Goal: Information Seeking & Learning: Learn about a topic

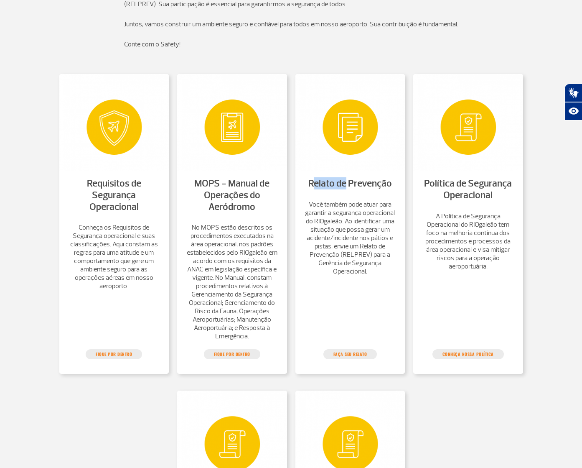
scroll to position [451, 0]
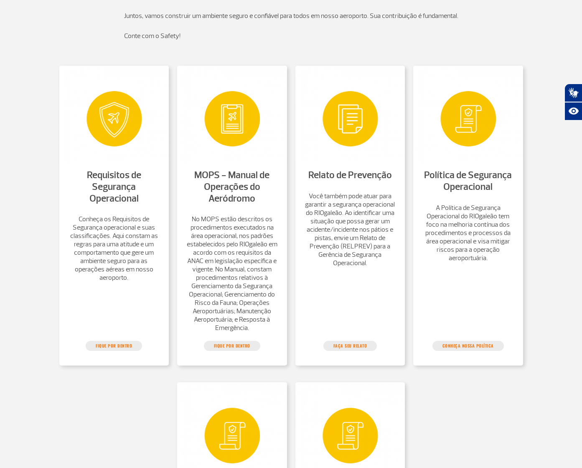
click at [570, 210] on section "Requisitos de Segurança Operacional Conheça os Requisitos de Segurança operacio…" at bounding box center [291, 348] width 582 height 595
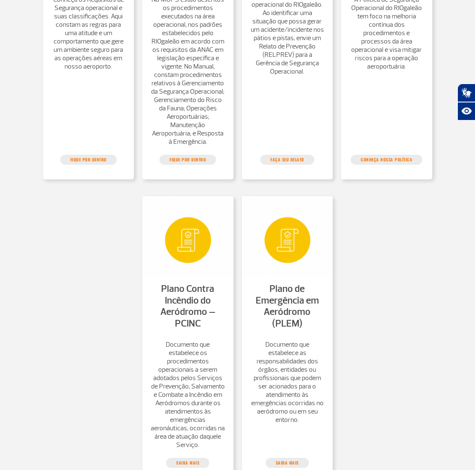
scroll to position [603, 0]
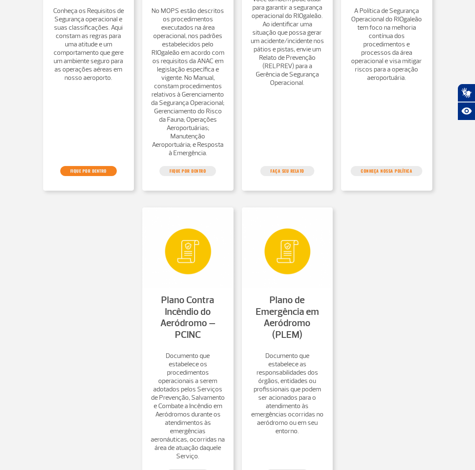
click at [95, 176] on link "FIQUE POR DENTRO" at bounding box center [88, 171] width 56 height 10
click at [440, 241] on section "Requisitos de Segurança Operacional Conheça os Requisitos de Segurança operacio…" at bounding box center [237, 180] width 475 height 641
click at [396, 176] on link "CONHEÇA NOSSA POLÍTICA" at bounding box center [386, 171] width 72 height 10
click at [407, 176] on link "CONHEÇA NOSSA POLÍTICA" at bounding box center [386, 171] width 72 height 10
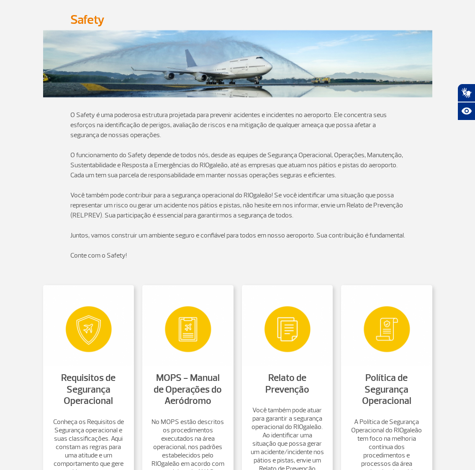
scroll to position [0, 0]
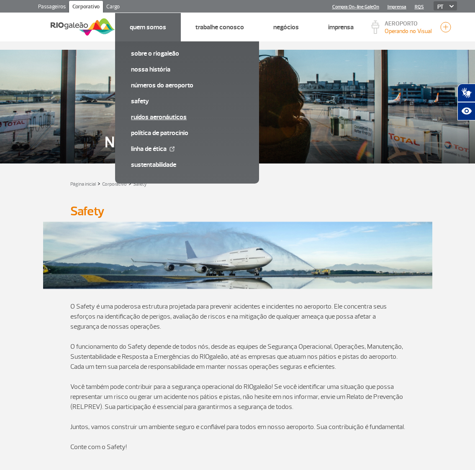
click at [147, 117] on link "Ruídos aeronáuticos" at bounding box center [187, 116] width 112 height 9
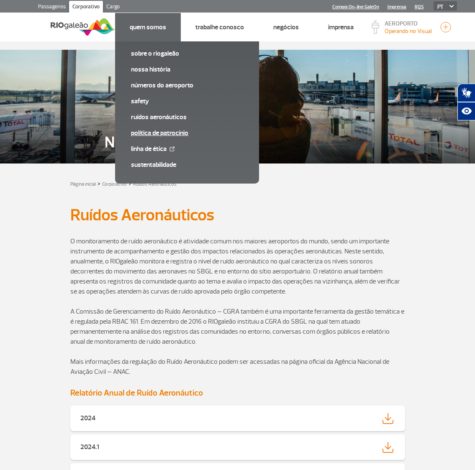
click at [160, 133] on link "Política de Patrocínio" at bounding box center [187, 132] width 112 height 9
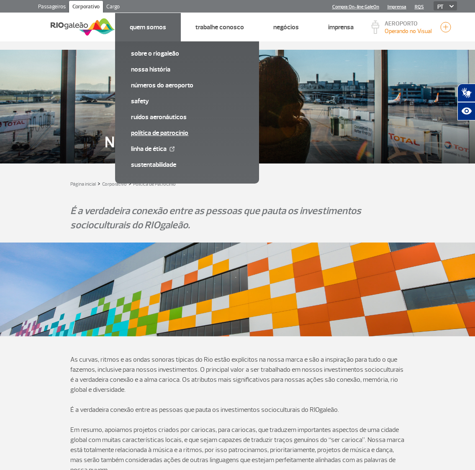
click at [151, 132] on link "Política de Patrocínio" at bounding box center [187, 132] width 112 height 9
click at [181, 133] on link "Política de Patrocínio" at bounding box center [187, 132] width 112 height 9
click at [185, 132] on link "Política de Patrocínio" at bounding box center [187, 132] width 112 height 9
click at [152, 167] on link "Sustentabilidade" at bounding box center [187, 164] width 112 height 9
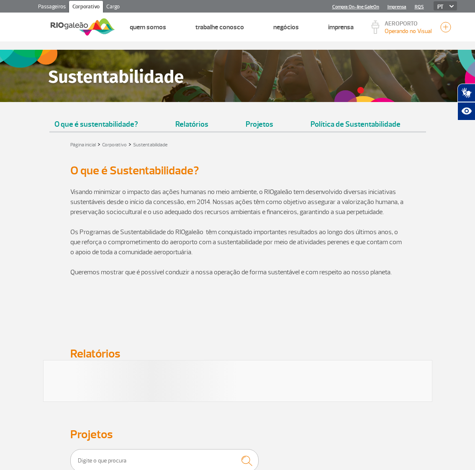
drag, startPoint x: 336, startPoint y: 163, endPoint x: 329, endPoint y: 164, distance: 6.7
click at [330, 164] on div "O que é sustentabilidade? Relatórios Projetos Política de Sustentabilidade Pági…" at bounding box center [237, 328] width 475 height 574
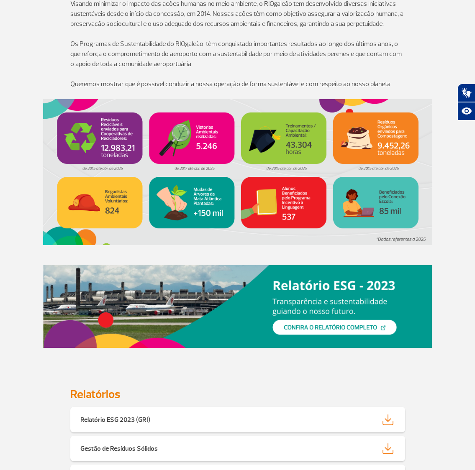
scroll to position [207, 0]
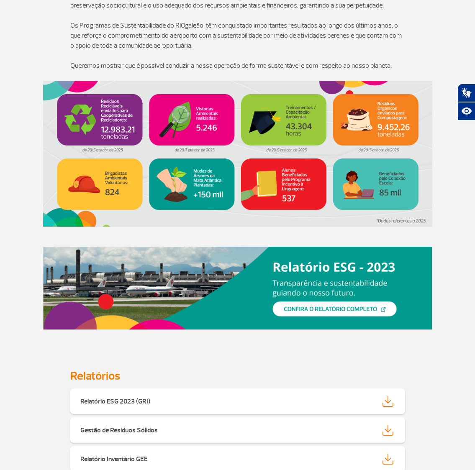
drag, startPoint x: 393, startPoint y: 167, endPoint x: 480, endPoint y: 203, distance: 94.7
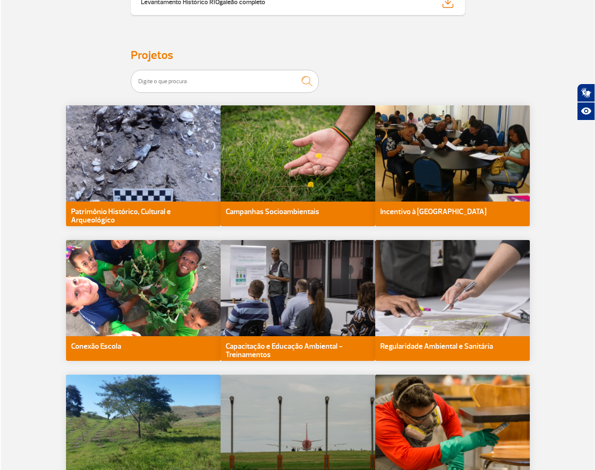
scroll to position [812, 0]
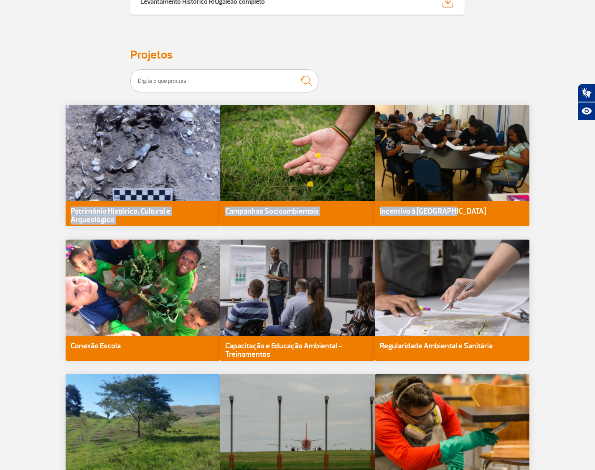
drag, startPoint x: 195, startPoint y: 147, endPoint x: 544, endPoint y: 216, distance: 355.4
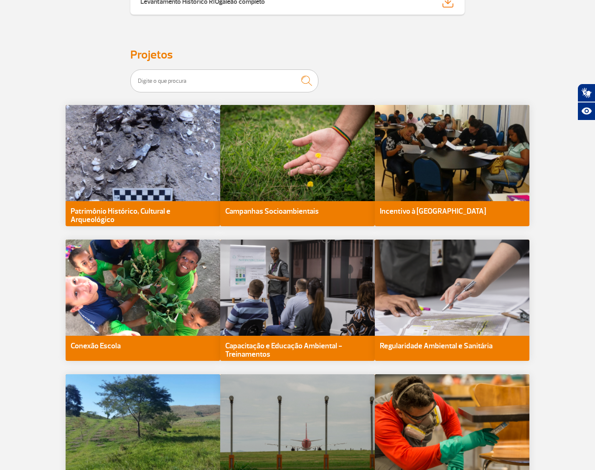
drag, startPoint x: 323, startPoint y: 221, endPoint x: 249, endPoint y: 219, distance: 73.6
click at [222, 212] on app-card-content "Campanhas Socioambientais" at bounding box center [297, 172] width 155 height 135
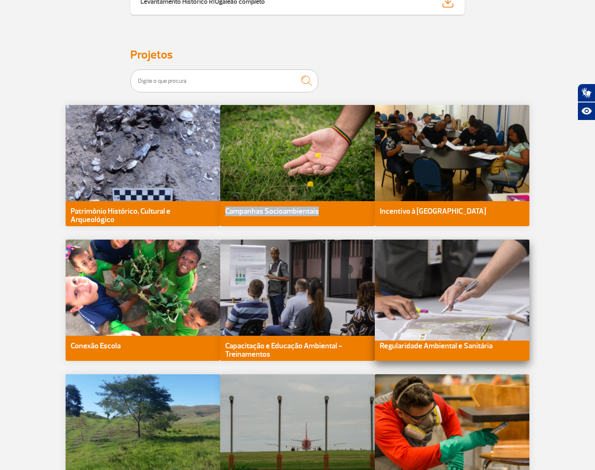
copy p "Campanhas Socioambientais"
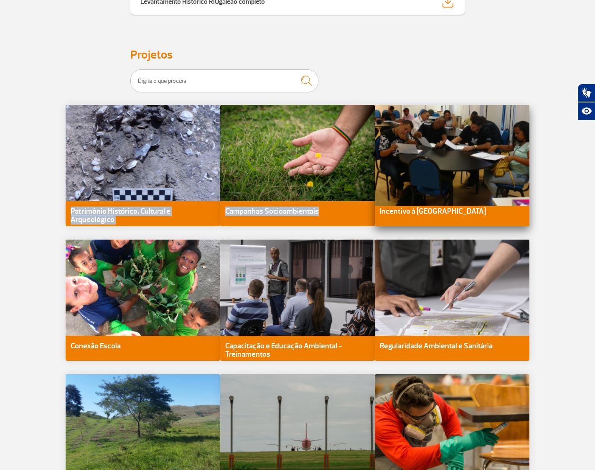
drag, startPoint x: 131, startPoint y: 120, endPoint x: 465, endPoint y: 188, distance: 340.6
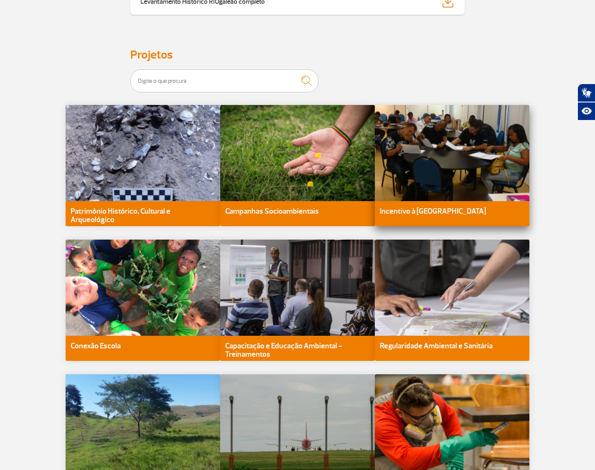
drag, startPoint x: 579, startPoint y: 214, endPoint x: 492, endPoint y: 202, distance: 87.8
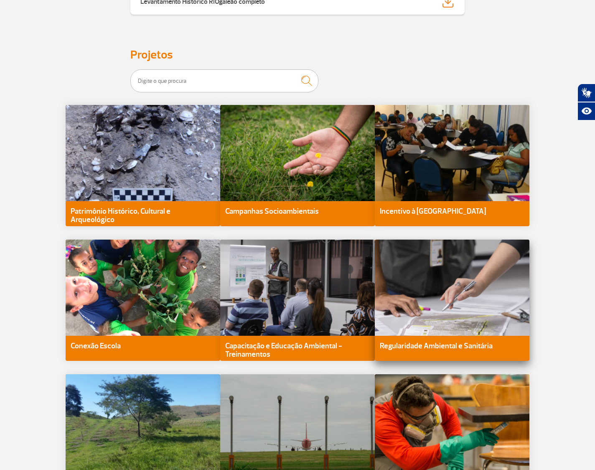
click at [501, 327] on div "Regularidade Ambiental e Sanitária" at bounding box center [452, 300] width 155 height 121
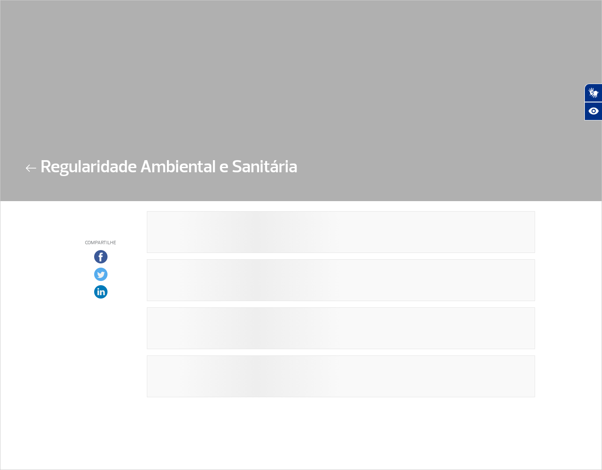
drag, startPoint x: 600, startPoint y: 271, endPoint x: 576, endPoint y: 371, distance: 102.4
click at [579, 381] on html "Passageiros Corporativo Cargo Compra On-line GaleOn Imprensa RQS PT ENG ESP Pág…" at bounding box center [301, 235] width 602 height 470
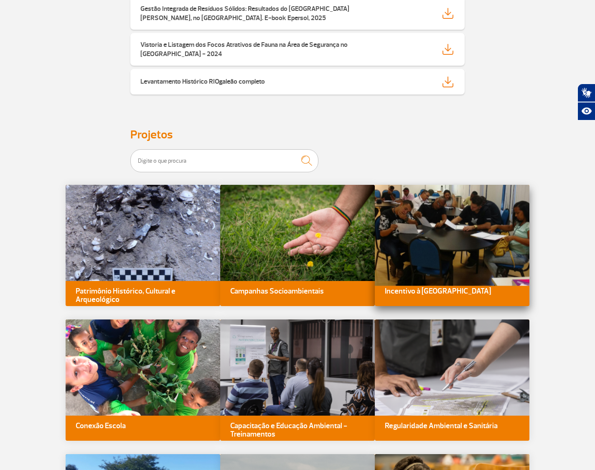
scroll to position [730, 0]
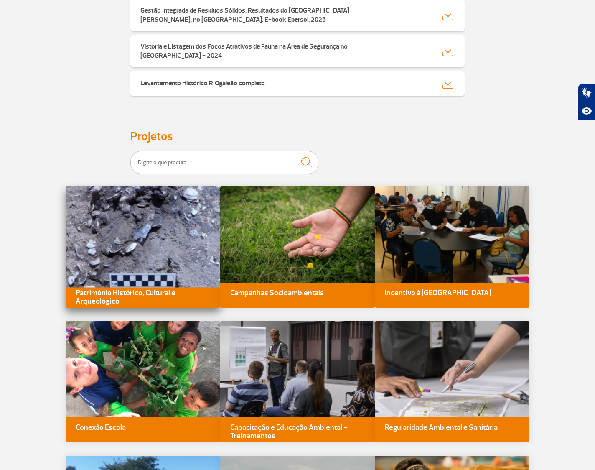
click at [156, 242] on div at bounding box center [143, 234] width 170 height 106
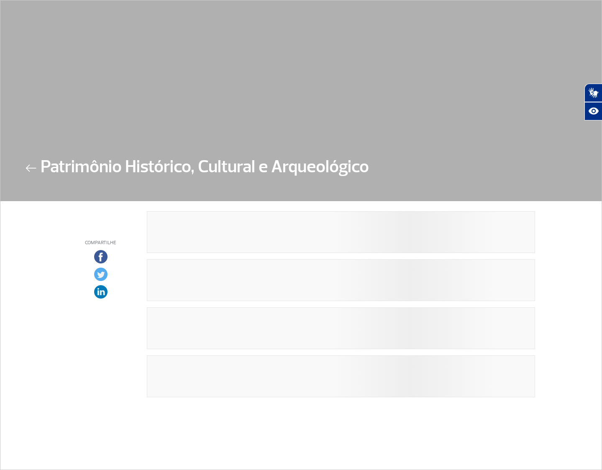
click at [172, 234] on div at bounding box center [341, 232] width 388 height 42
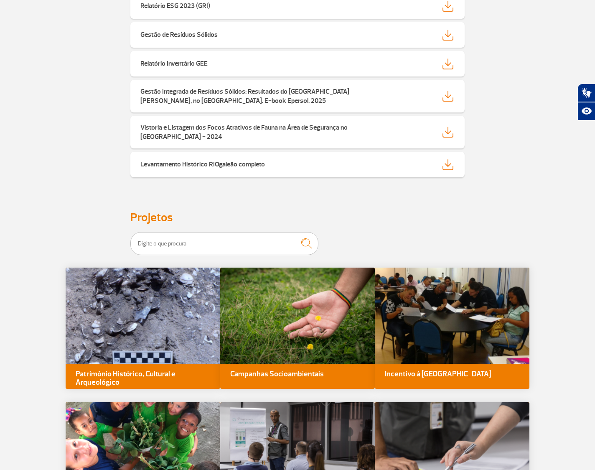
scroll to position [707, 0]
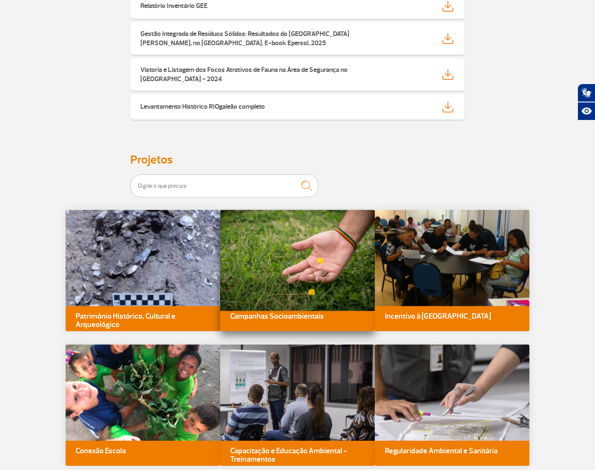
click at [331, 264] on div at bounding box center [298, 258] width 170 height 106
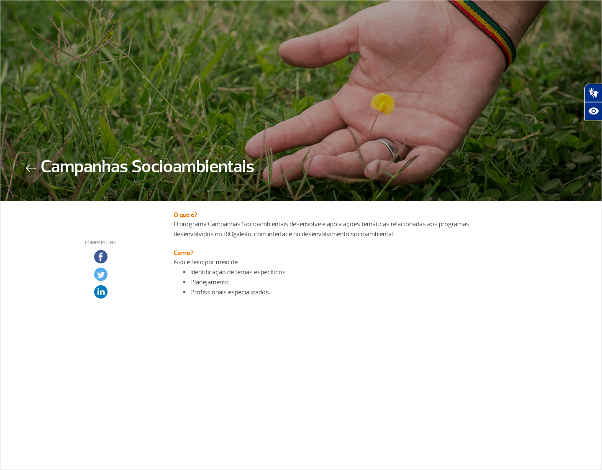
drag, startPoint x: 441, startPoint y: 164, endPoint x: 452, endPoint y: 159, distance: 11.6
click at [441, 165] on div "Campanhas Socioambientais" at bounding box center [300, 181] width 601 height 39
drag, startPoint x: 179, startPoint y: 170, endPoint x: 232, endPoint y: 171, distance: 53.1
click at [232, 171] on h2 "Campanhas Socioambientais" at bounding box center [148, 170] width 214 height 28
click at [86, 240] on h3 "Compartilhe" at bounding box center [101, 243] width 80 height 6
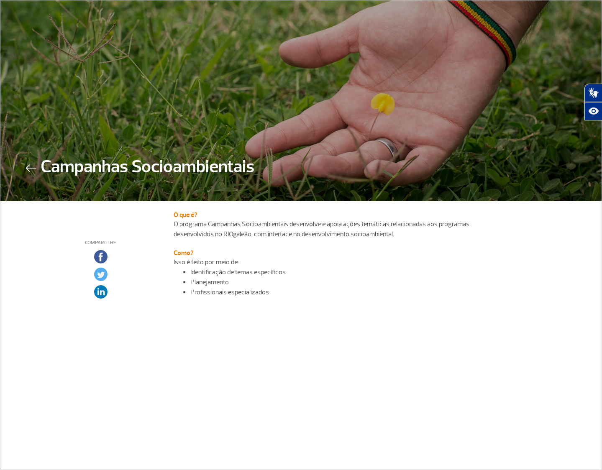
drag, startPoint x: 65, startPoint y: 233, endPoint x: 60, endPoint y: 232, distance: 5.5
click at [61, 231] on div "Compartilhe" at bounding box center [101, 260] width 80 height 107
drag, startPoint x: 36, startPoint y: 171, endPoint x: 31, endPoint y: 165, distance: 7.5
click at [35, 171] on div "Campanhas Socioambientais" at bounding box center [140, 181] width 229 height 39
click at [29, 167] on img at bounding box center [31, 168] width 11 height 8
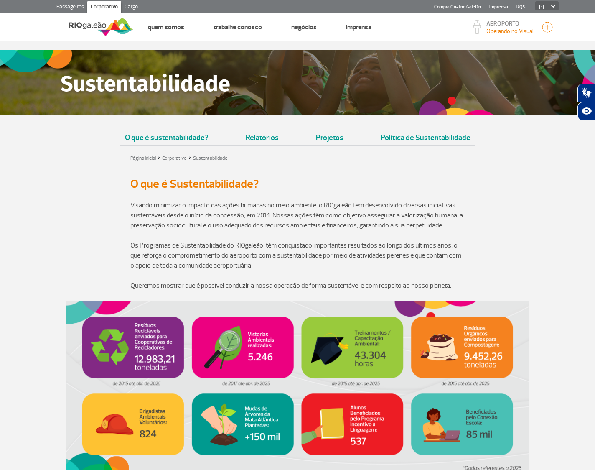
drag, startPoint x: 595, startPoint y: 101, endPoint x: 595, endPoint y: 112, distance: 10.9
click at [582, 117] on html "Passageiros Corporativo Cargo Compra On-line GaleOn Imprensa RQS PT ENG ESP Pág…" at bounding box center [297, 235] width 595 height 470
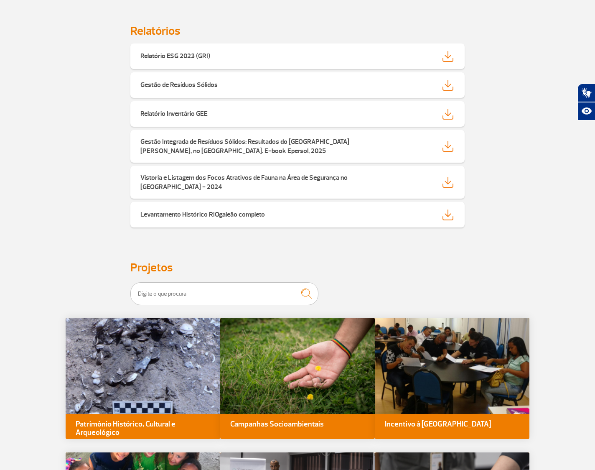
scroll to position [735, 0]
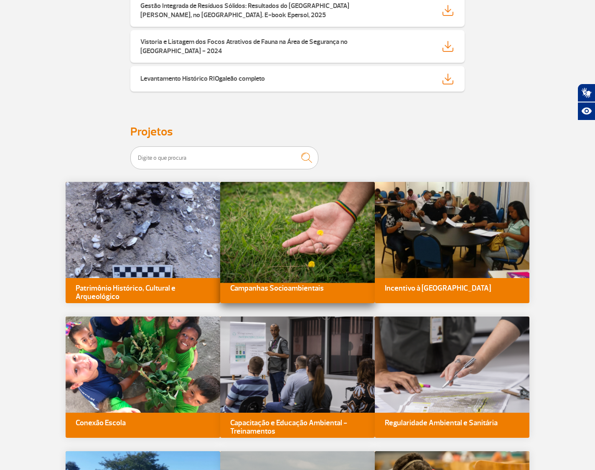
click at [306, 270] on div at bounding box center [298, 230] width 170 height 106
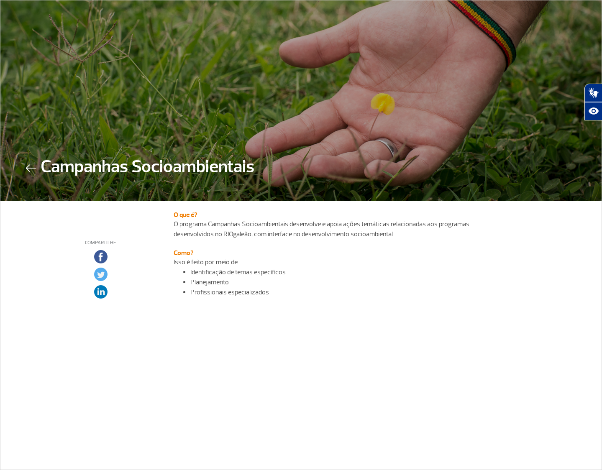
click at [33, 172] on div "Campanhas Socioambientais" at bounding box center [140, 181] width 229 height 39
click at [33, 165] on img at bounding box center [31, 168] width 11 height 8
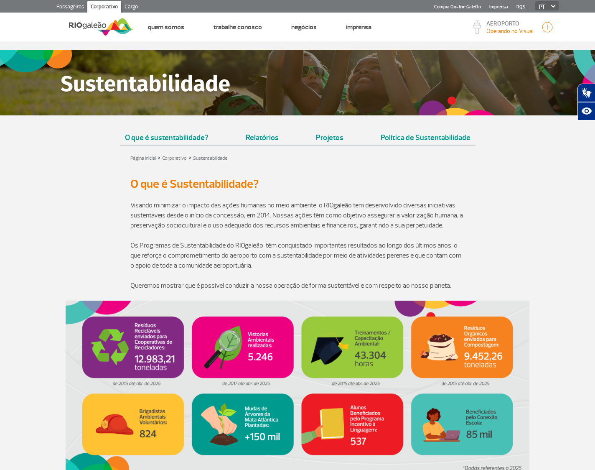
drag, startPoint x: 322, startPoint y: 165, endPoint x: 317, endPoint y: 166, distance: 5.5
click at [261, 137] on link "Relatórios" at bounding box center [262, 134] width 43 height 21
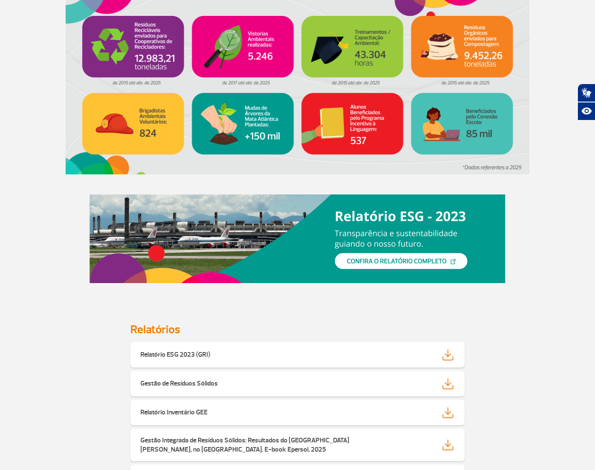
click at [262, 137] on img at bounding box center [298, 87] width 464 height 174
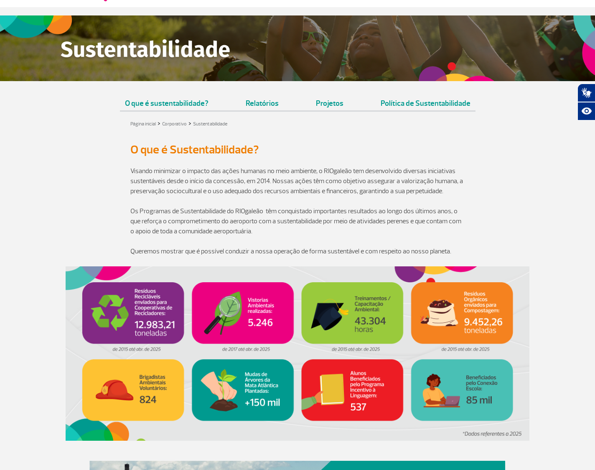
scroll to position [0, 0]
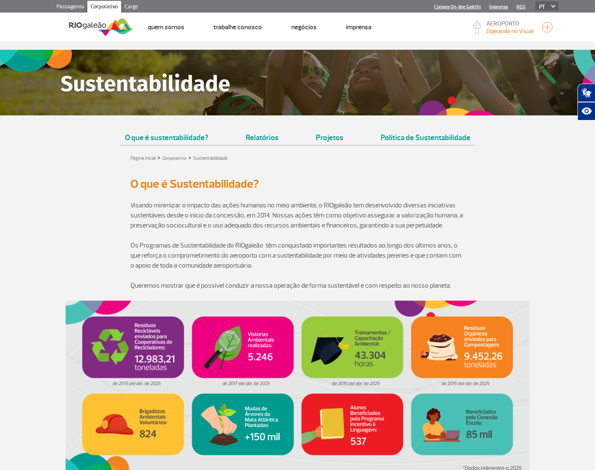
click at [334, 138] on link "Projetos" at bounding box center [330, 134] width 38 height 21
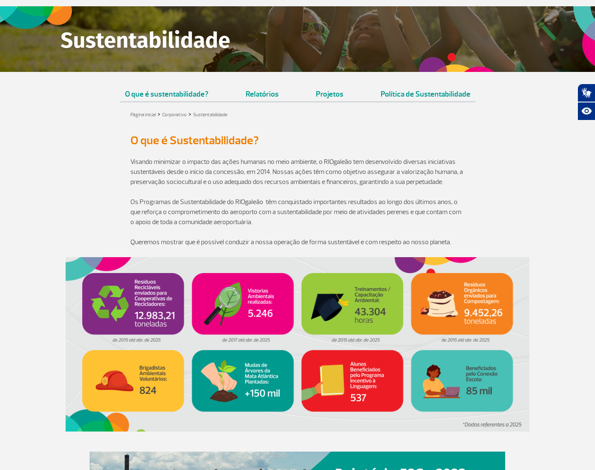
click at [429, 97] on link "Política de Sustentabilidade" at bounding box center [426, 90] width 100 height 21
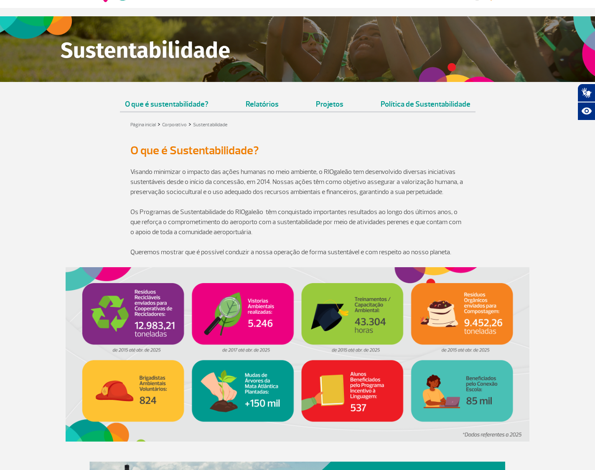
scroll to position [22, 0]
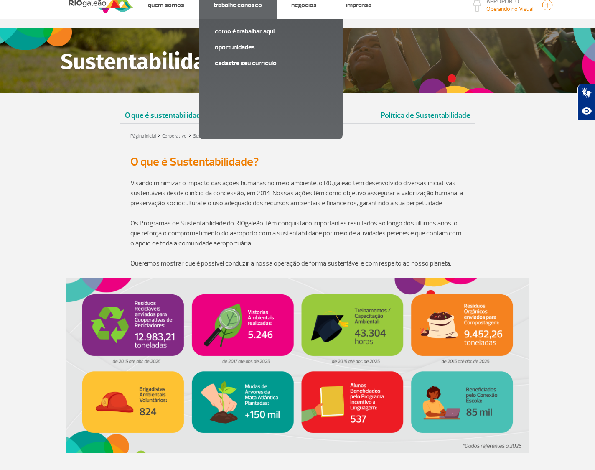
click at [245, 30] on link "Como é trabalhar aqui" at bounding box center [271, 31] width 112 height 9
click at [248, 45] on link "Oportunidades" at bounding box center [271, 47] width 112 height 9
click at [248, 62] on link "Cadastre seu currículo" at bounding box center [271, 63] width 112 height 9
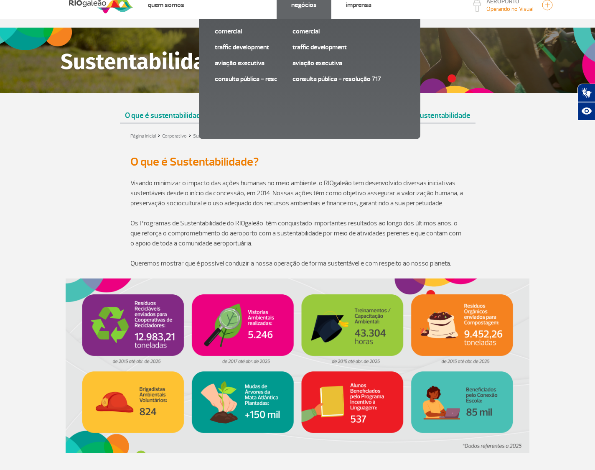
click at [311, 30] on link "Comercial" at bounding box center [349, 31] width 112 height 9
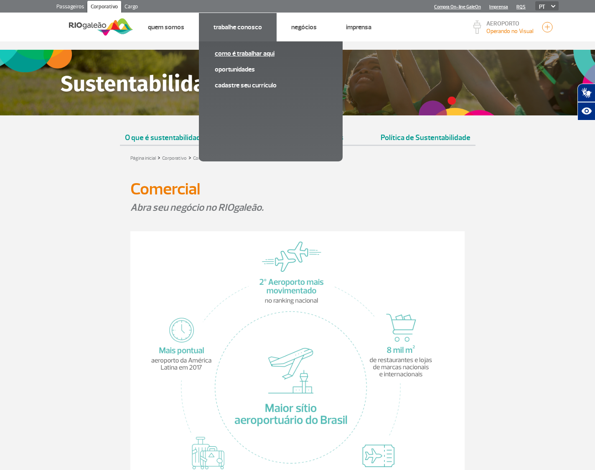
click at [249, 52] on link "Como é trabalhar aqui" at bounding box center [271, 53] width 112 height 9
click at [235, 70] on link "Oportunidades" at bounding box center [271, 69] width 112 height 9
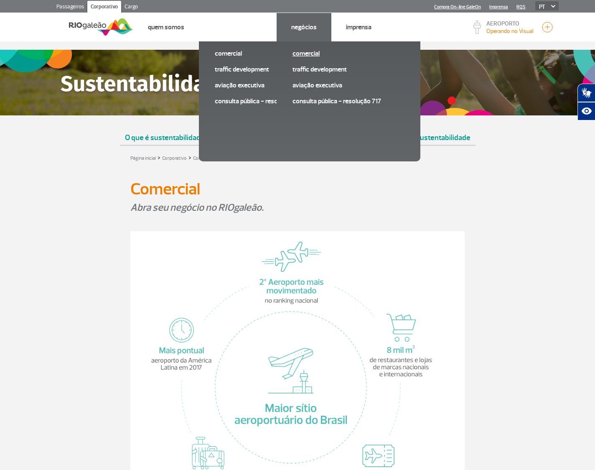
click at [312, 49] on link "Comercial" at bounding box center [349, 53] width 112 height 9
drag, startPoint x: 308, startPoint y: 54, endPoint x: 312, endPoint y: 50, distance: 5.7
click at [315, 51] on link "Comercial" at bounding box center [349, 53] width 112 height 9
click at [315, 54] on link "Comercial" at bounding box center [349, 53] width 112 height 9
click at [313, 53] on link "Comercial" at bounding box center [349, 53] width 112 height 9
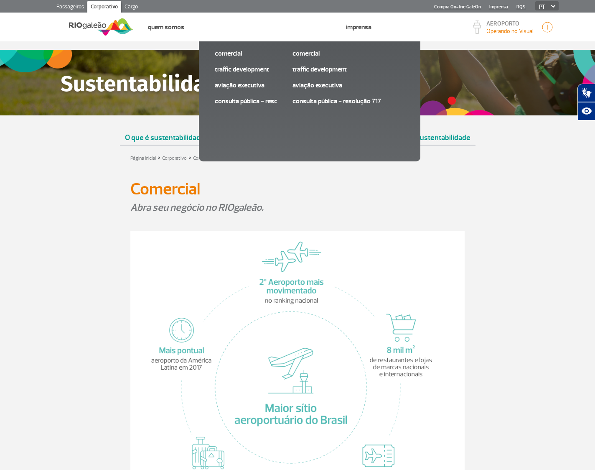
click at [483, 146] on div "O que é sustentabilidade? Relatórios Projetos Política de Sustentabilidade" at bounding box center [297, 135] width 595 height 22
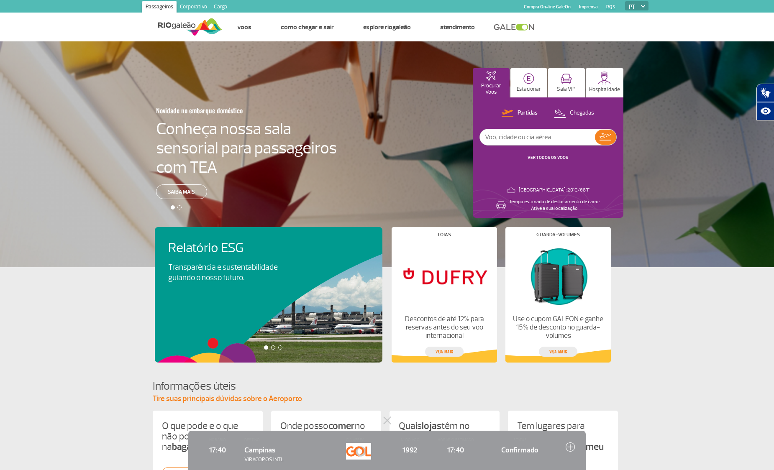
click at [200, 7] on link "Corporativo" at bounding box center [193, 7] width 34 height 13
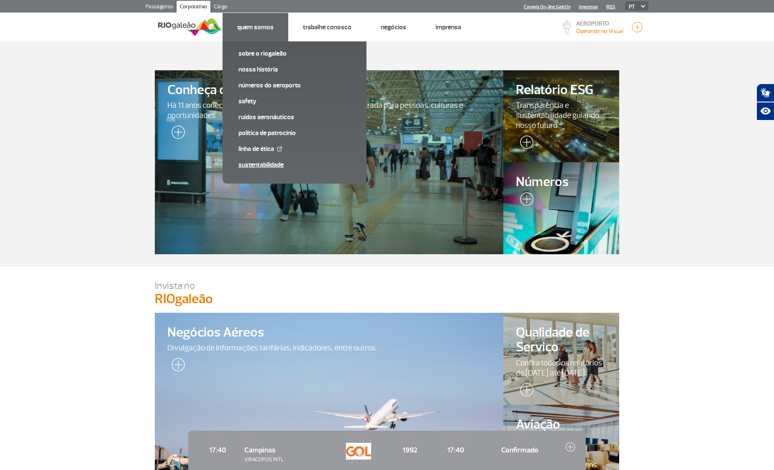
click at [271, 163] on link "Sustentabilidade" at bounding box center [294, 164] width 112 height 9
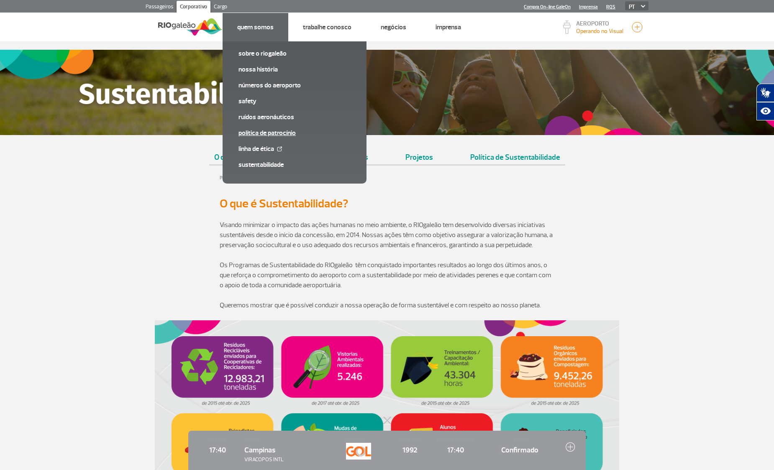
click at [263, 130] on link "Política de Patrocínio" at bounding box center [294, 132] width 112 height 9
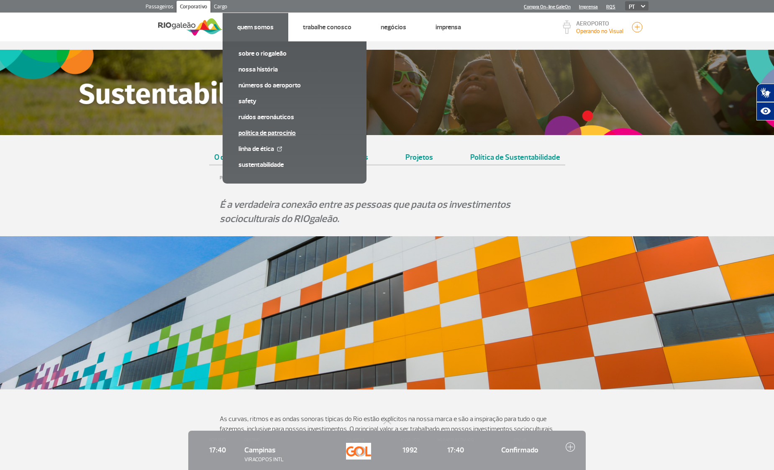
click at [283, 133] on link "Política de Patrocínio" at bounding box center [294, 132] width 112 height 9
click at [267, 130] on link "Política de Patrocínio" at bounding box center [294, 132] width 112 height 9
click at [272, 129] on div "Sobre o RIOgaleão Nossa História Números do Aeroporto SAFETY Ruídos aeronáutico…" at bounding box center [294, 112] width 144 height 142
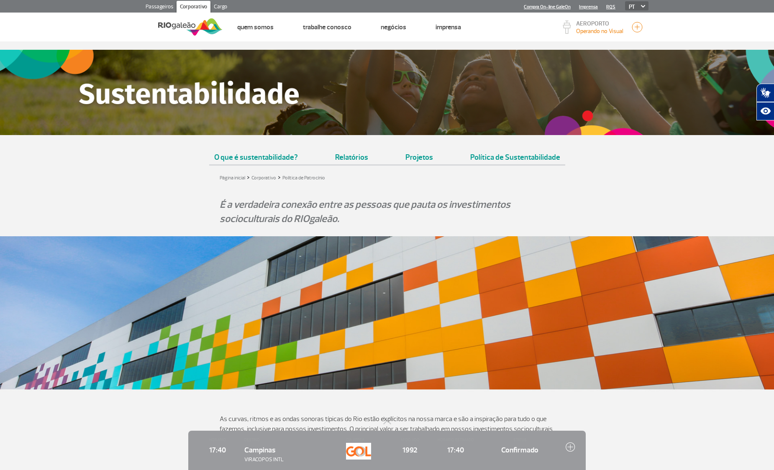
drag, startPoint x: 270, startPoint y: 135, endPoint x: 601, endPoint y: 0, distance: 357.9
click at [0, 0] on header "Passageiros Corporativo Cargo Compra On-line GaleOn Imprensa RQS PT ENG ESP Pág…" at bounding box center [387, 20] width 774 height 41
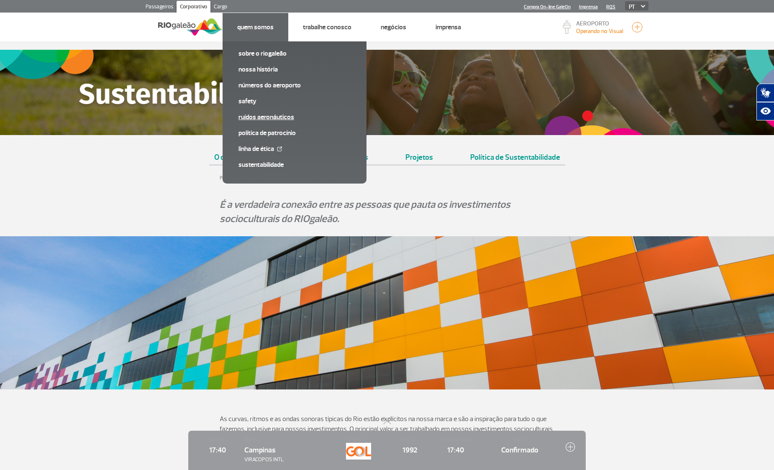
click at [273, 114] on link "Ruídos aeronáuticos" at bounding box center [294, 116] width 112 height 9
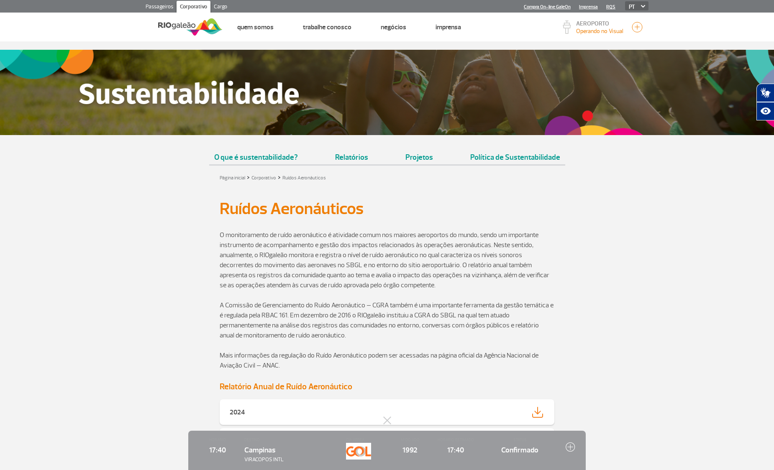
drag, startPoint x: 258, startPoint y: 211, endPoint x: 259, endPoint y: 194, distance: 17.2
click at [257, 209] on h1 "Ruídos Aeronáuticos" at bounding box center [387, 209] width 335 height 14
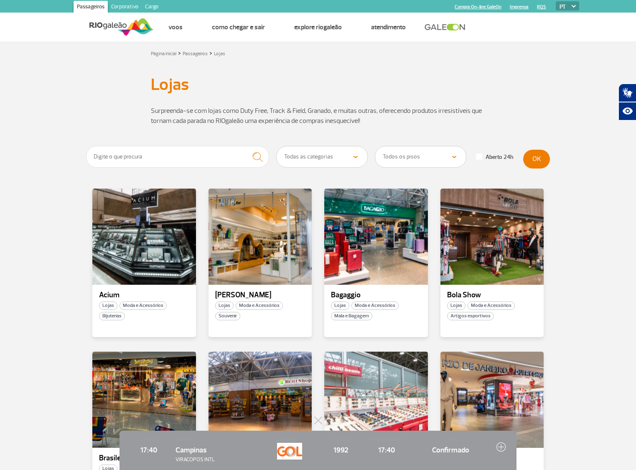
click at [132, 8] on link "Corporativo" at bounding box center [125, 7] width 34 height 13
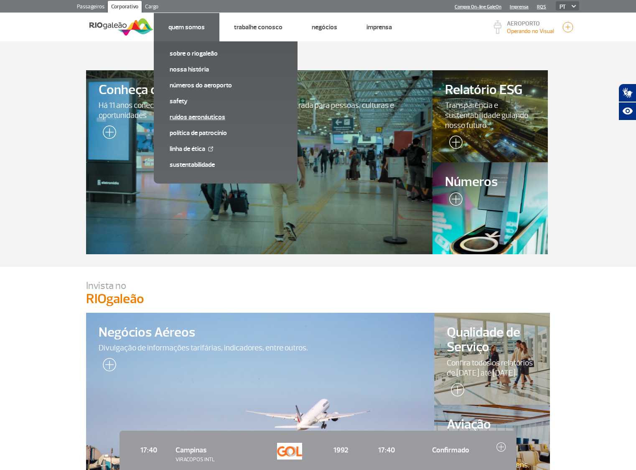
click at [217, 117] on link "Ruídos aeronáuticos" at bounding box center [226, 116] width 112 height 9
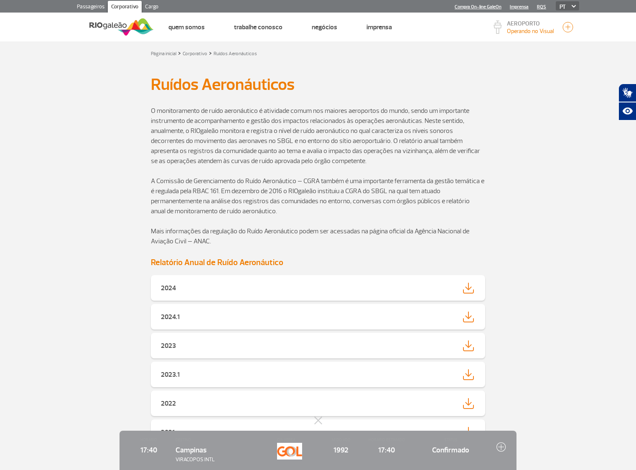
drag, startPoint x: 332, startPoint y: 131, endPoint x: 322, endPoint y: 127, distance: 10.7
click at [329, 131] on p "O monitoramento de ruído aeronáutico é atividade comum nos maiores aeroportos d…" at bounding box center [318, 136] width 335 height 60
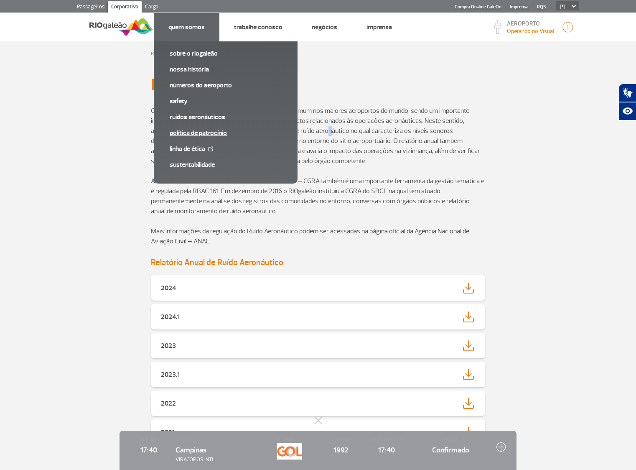
click at [209, 130] on link "Política de Patrocínio" at bounding box center [226, 132] width 112 height 9
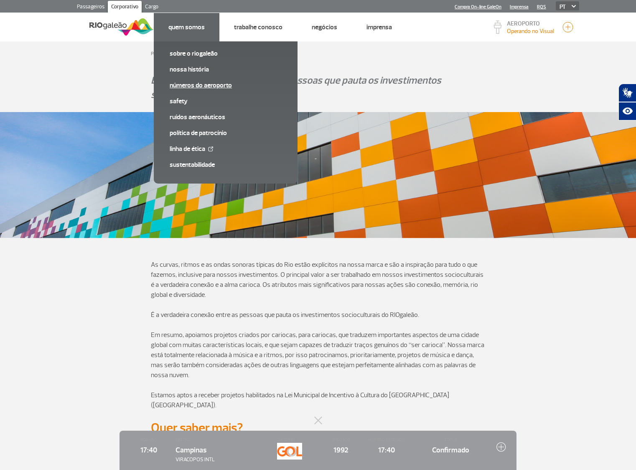
click at [214, 86] on link "Números do Aeroporto" at bounding box center [226, 85] width 112 height 9
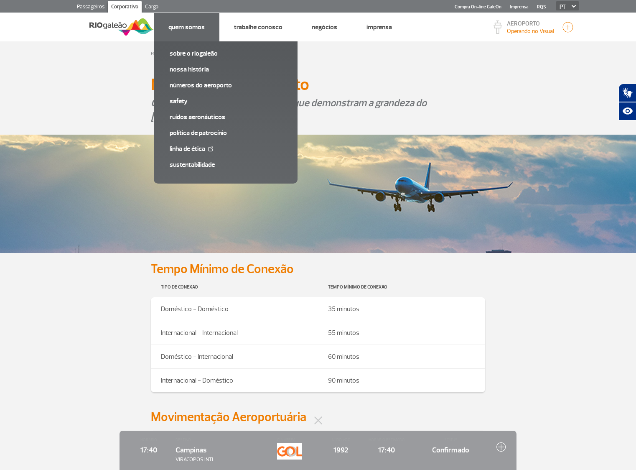
click at [179, 102] on link "SAFETY" at bounding box center [226, 101] width 112 height 9
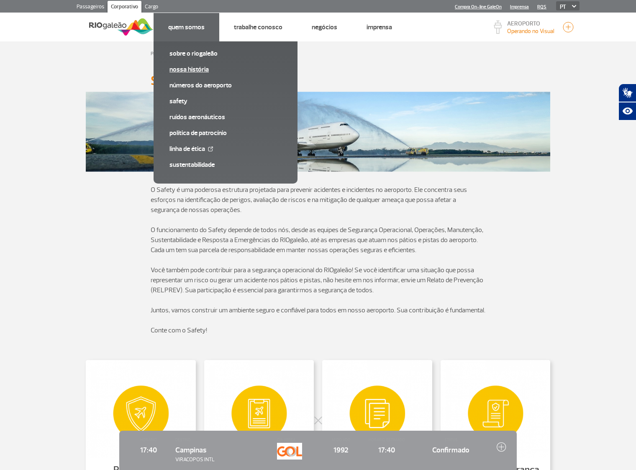
click at [201, 70] on link "Nossa História" at bounding box center [225, 69] width 112 height 9
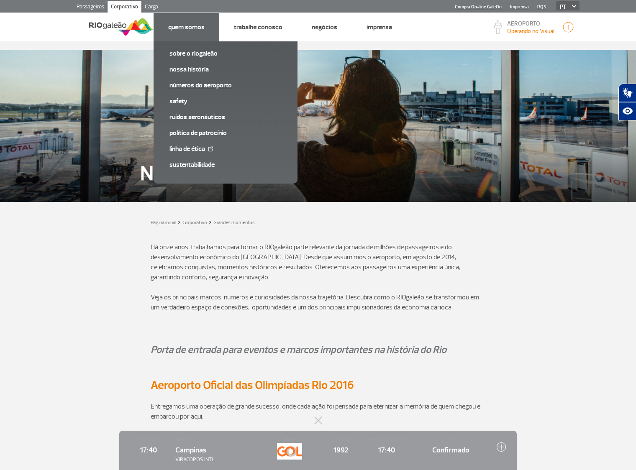
click at [223, 89] on link "Números do Aeroporto" at bounding box center [225, 85] width 112 height 9
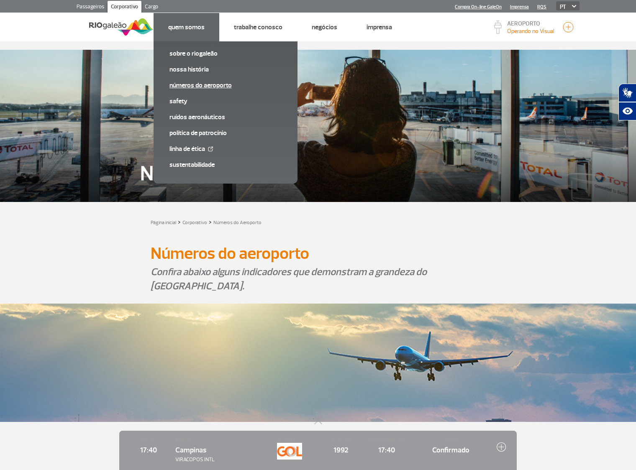
click at [225, 84] on link "Números do Aeroporto" at bounding box center [225, 85] width 112 height 9
click at [227, 82] on link "Números do Aeroporto" at bounding box center [225, 85] width 112 height 9
click at [228, 82] on link "Números do Aeroporto" at bounding box center [225, 85] width 112 height 9
click at [227, 84] on link "Números do Aeroporto" at bounding box center [225, 85] width 112 height 9
click at [228, 84] on link "Números do Aeroporto" at bounding box center [225, 85] width 112 height 9
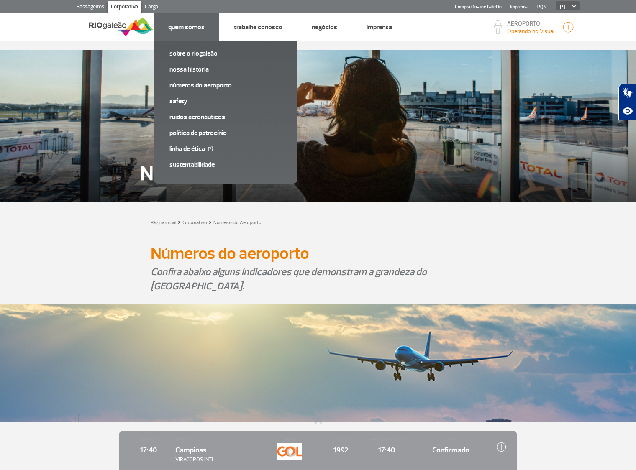
click at [222, 84] on link "Números do Aeroporto" at bounding box center [225, 85] width 112 height 9
click at [209, 87] on link "Números do Aeroporto" at bounding box center [225, 85] width 112 height 9
click at [212, 84] on link "Números do Aeroporto" at bounding box center [225, 85] width 112 height 9
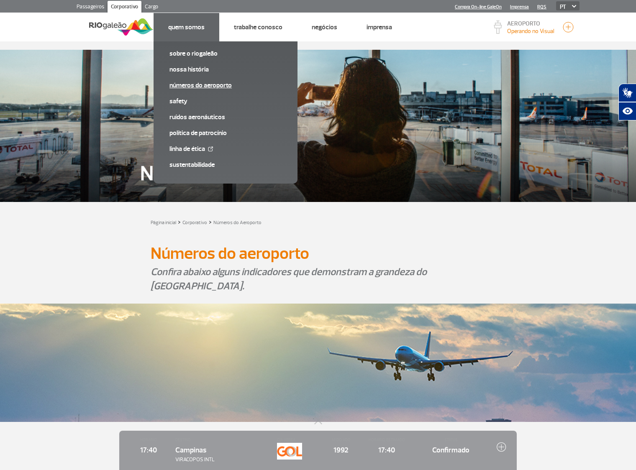
click at [215, 83] on link "Números do Aeroporto" at bounding box center [225, 85] width 112 height 9
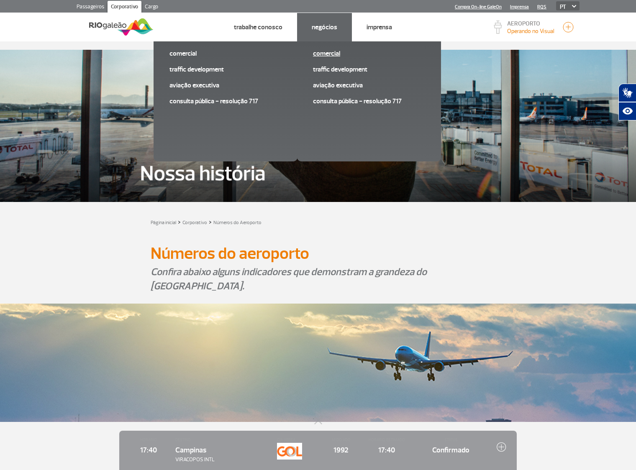
click at [335, 52] on link "Comercial" at bounding box center [369, 53] width 112 height 9
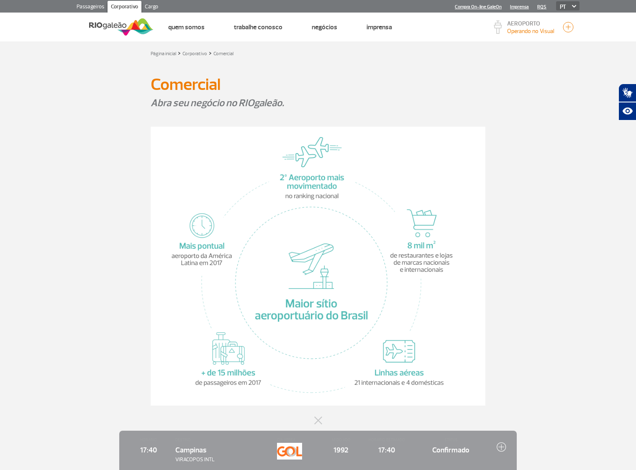
drag, startPoint x: 531, startPoint y: 163, endPoint x: 474, endPoint y: 238, distance: 93.7
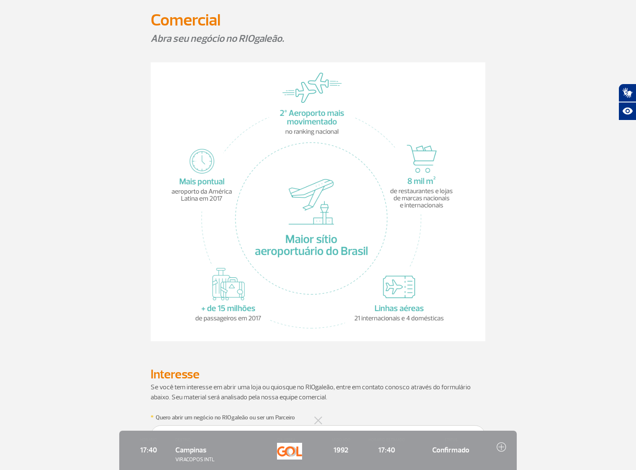
scroll to position [66, 0]
drag, startPoint x: 635, startPoint y: 144, endPoint x: 613, endPoint y: 254, distance: 112.0
click at [613, 259] on section at bounding box center [318, 204] width 636 height 302
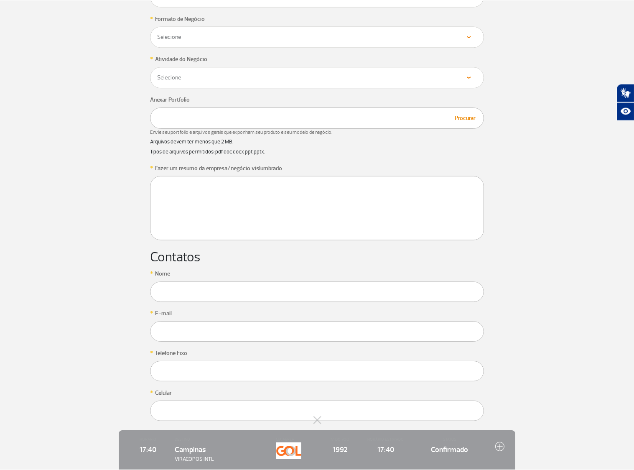
scroll to position [505, 0]
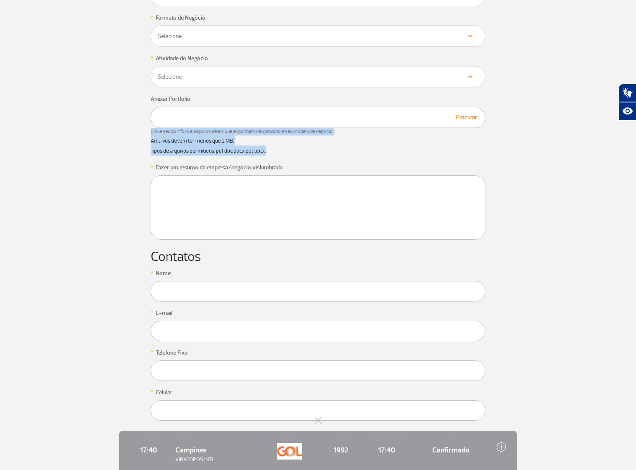
drag, startPoint x: 304, startPoint y: 152, endPoint x: 150, endPoint y: 130, distance: 155.8
click at [136, 132] on app-form-ic "* Quero abrir um negócio no RIOgaleão ou ser um Parceiro Selecione Loja Quiosqu…" at bounding box center [318, 226] width 464 height 509
copy div "Envie seu portfolio e arquivos gerais que exponham seu produto e seu modelo de …"
drag, startPoint x: 224, startPoint y: 130, endPoint x: 307, endPoint y: 131, distance: 83.2
click at [307, 131] on span "Envie seu portfolio e arquivos gerais que exponham seu produto e seu modelo de …" at bounding box center [318, 132] width 335 height 8
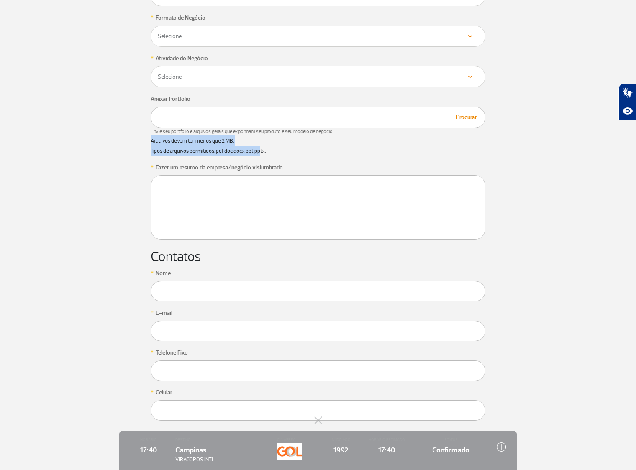
drag, startPoint x: 150, startPoint y: 138, endPoint x: 255, endPoint y: 152, distance: 106.3
click at [260, 151] on p "Arquivos devem ter menos que 2 MB. Tipos de arquivos permitidos: pdf doc docx p…" at bounding box center [318, 145] width 335 height 20
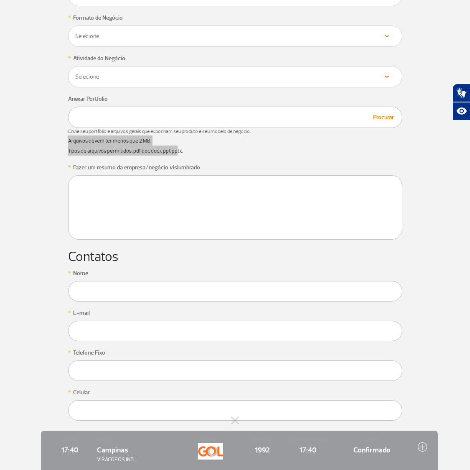
drag, startPoint x: 242, startPoint y: 150, endPoint x: 260, endPoint y: 167, distance: 24.3
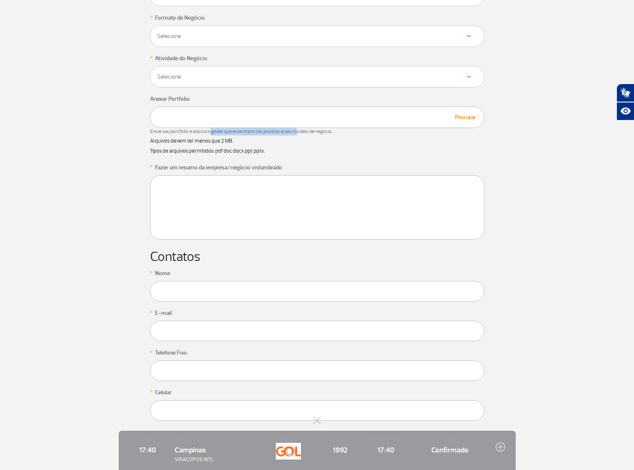
drag, startPoint x: 211, startPoint y: 132, endPoint x: 297, endPoint y: 132, distance: 86.1
click at [296, 134] on span "Envie seu portfolio e arquivos gerais que exponham seu produto e seu modelo de …" at bounding box center [317, 132] width 335 height 8
click at [295, 137] on p "Arquivos devem ter menos que 2 MB. Tipos de arquivos permitidos: pdf doc docx p…" at bounding box center [317, 145] width 335 height 20
drag, startPoint x: 289, startPoint y: 133, endPoint x: 324, endPoint y: 135, distance: 35.2
click at [324, 135] on span "Envie seu portfolio e arquivos gerais que exponham seu produto e seu modelo de …" at bounding box center [317, 132] width 335 height 8
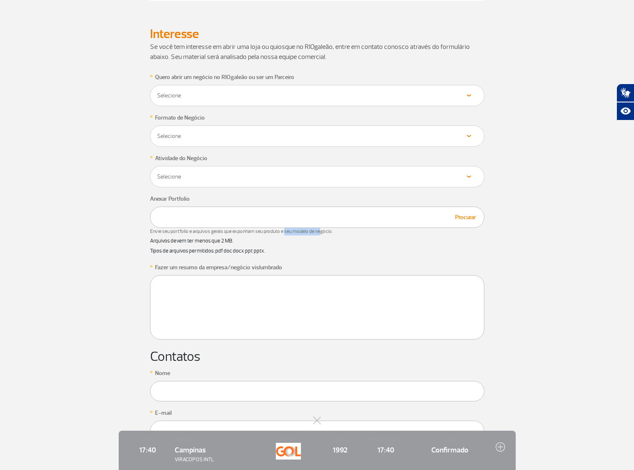
scroll to position [411, 0]
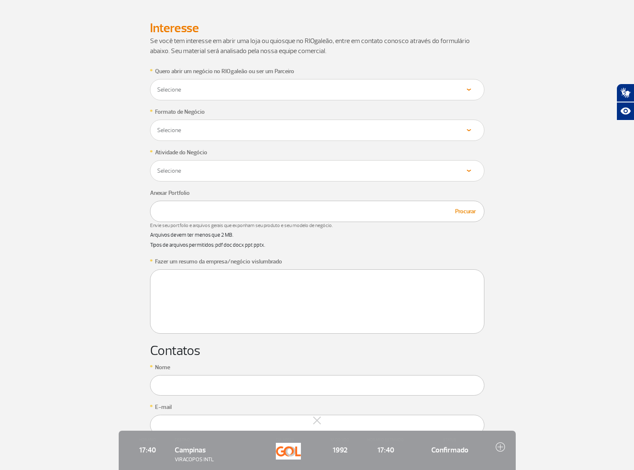
click at [566, 304] on section "* Quero abrir um negócio no RIOgaleão ou ser um Parceiro Selecione Loja Quiosqu…" at bounding box center [317, 320] width 634 height 509
click at [229, 171] on select "Selecione Alimentos & Bebidas Joalheria, Bijouterias, Relógios Moda e Acessório…" at bounding box center [317, 171] width 321 height 8
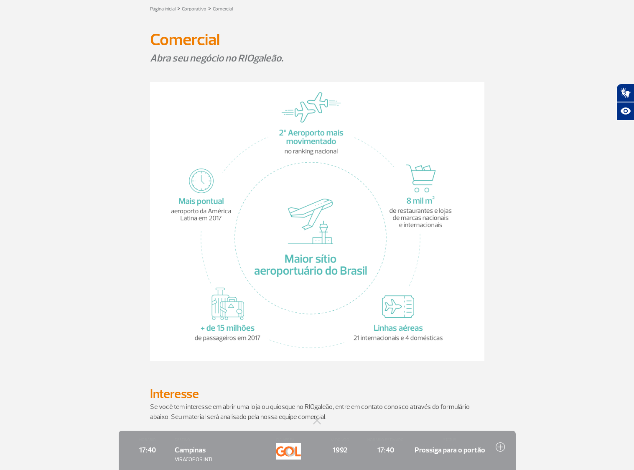
scroll to position [0, 0]
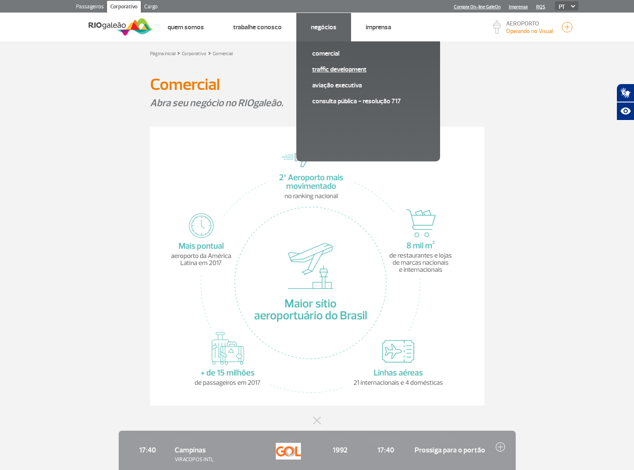
drag, startPoint x: 340, startPoint y: 66, endPoint x: 350, endPoint y: 66, distance: 9.6
click at [343, 65] on div "Comercial Traffic Development Aviação Executiva Consulta pública - Resolução 717" at bounding box center [368, 101] width 144 height 120
click at [362, 69] on link "Traffic Development" at bounding box center [368, 69] width 112 height 9
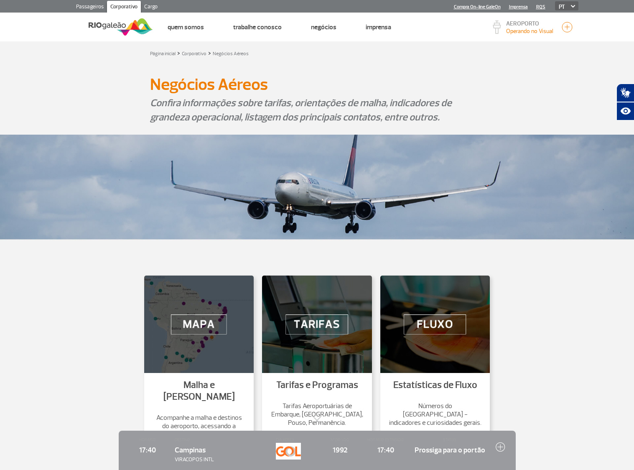
click at [527, 89] on div "Negócios Aéreos Negócios Aéreos" at bounding box center [317, 84] width 464 height 14
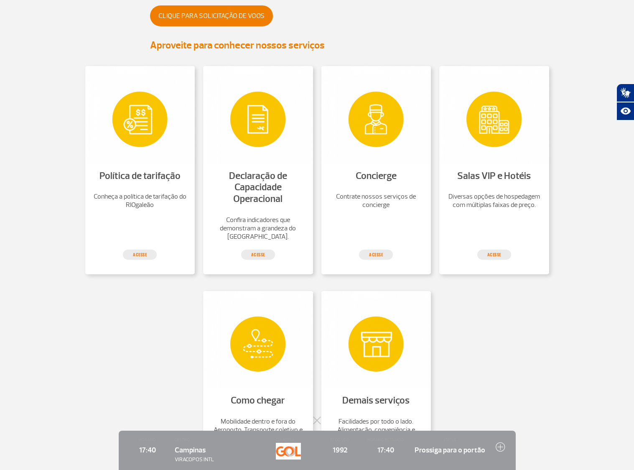
scroll to position [240, 0]
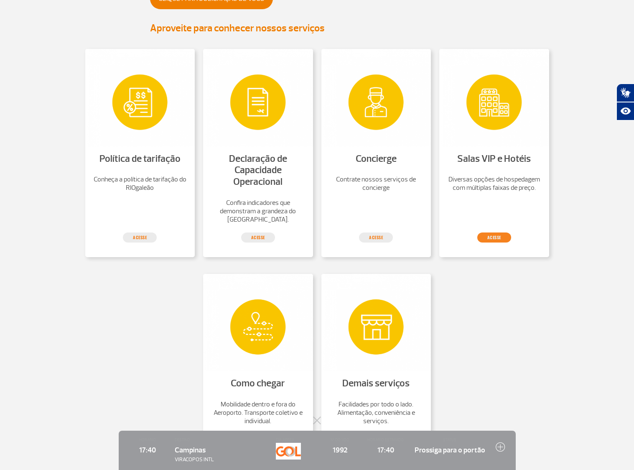
click at [499, 235] on link "Acesse" at bounding box center [495, 237] width 34 height 10
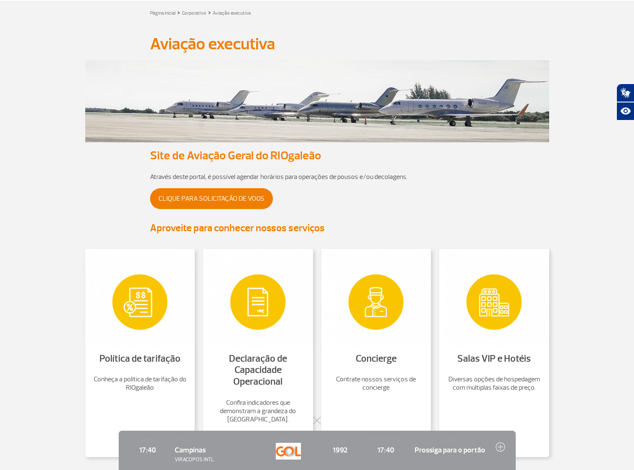
scroll to position [0, 0]
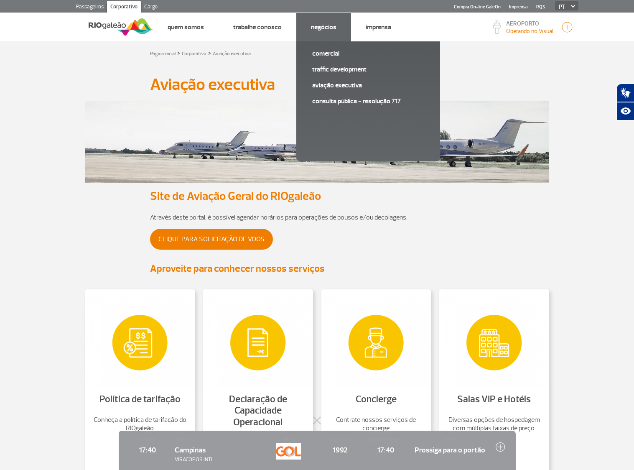
click at [351, 100] on link "Consulta pública - Resolução 717" at bounding box center [368, 101] width 112 height 9
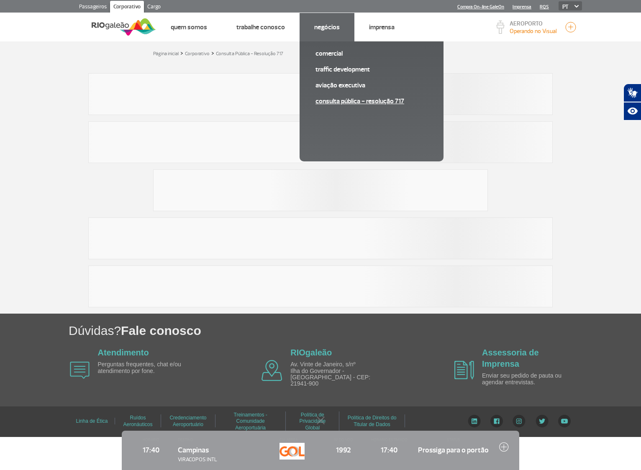
click at [359, 99] on link "Consulta pública - Resolução 717" at bounding box center [371, 101] width 112 height 9
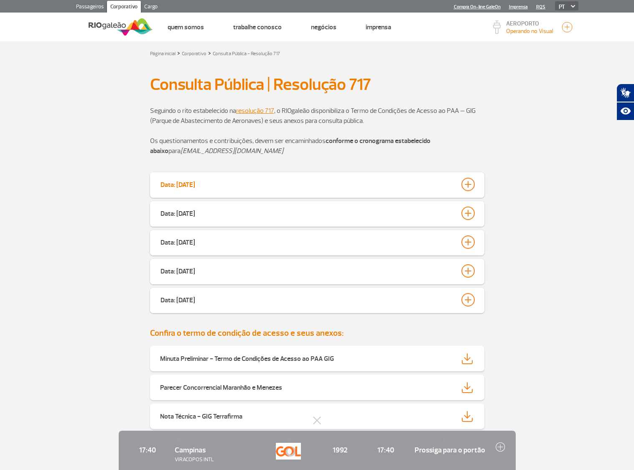
click at [470, 182] on div at bounding box center [468, 184] width 13 height 13
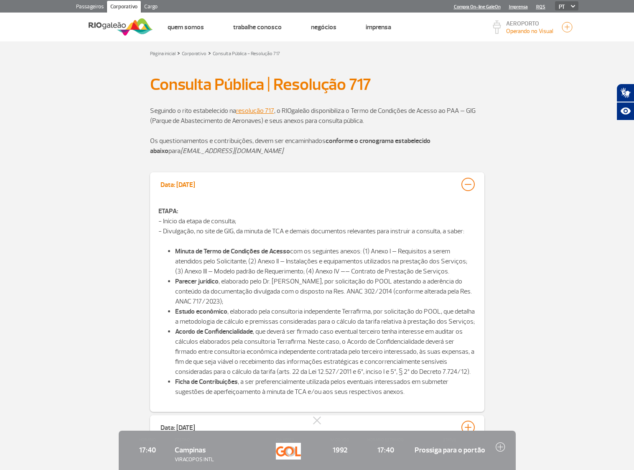
click at [474, 183] on div at bounding box center [468, 184] width 13 height 13
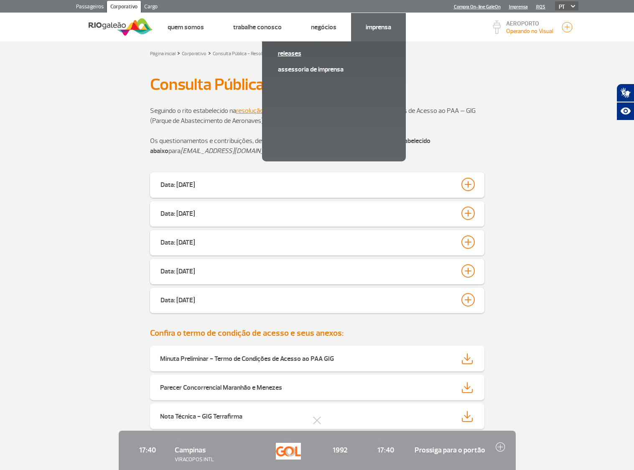
click at [292, 54] on link "Releases" at bounding box center [334, 53] width 112 height 9
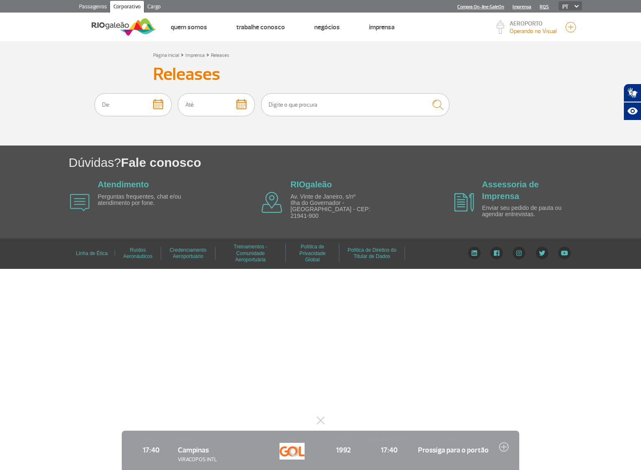
click at [163, 102] on img "button" at bounding box center [158, 104] width 10 height 10
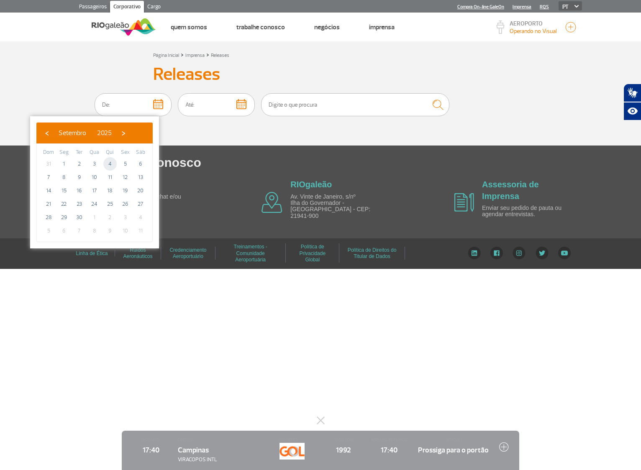
click at [111, 168] on span "4" at bounding box center [109, 163] width 13 height 13
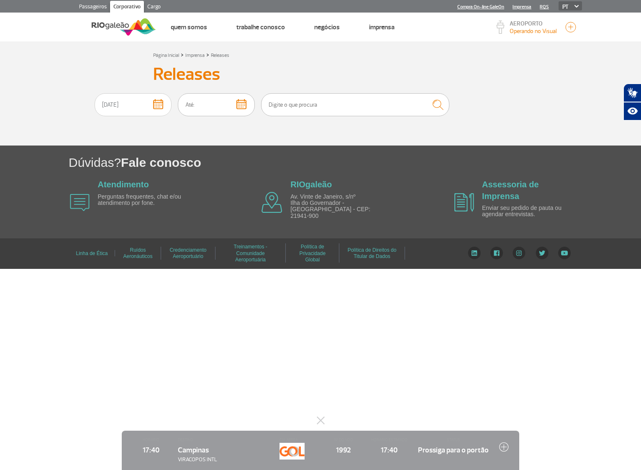
click at [248, 106] on button "button" at bounding box center [241, 103] width 15 height 12
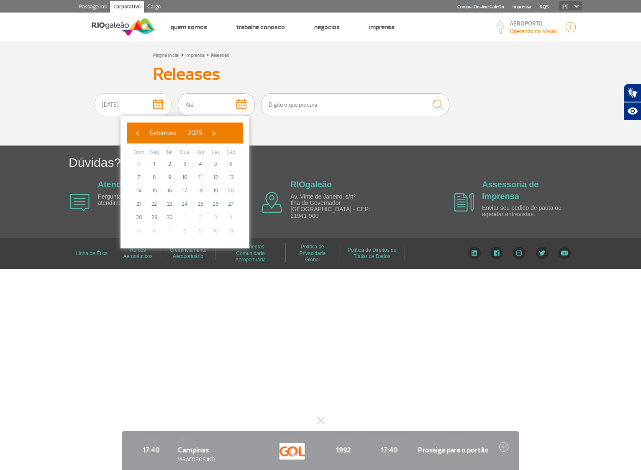
click at [161, 102] on img "button" at bounding box center [158, 104] width 10 height 10
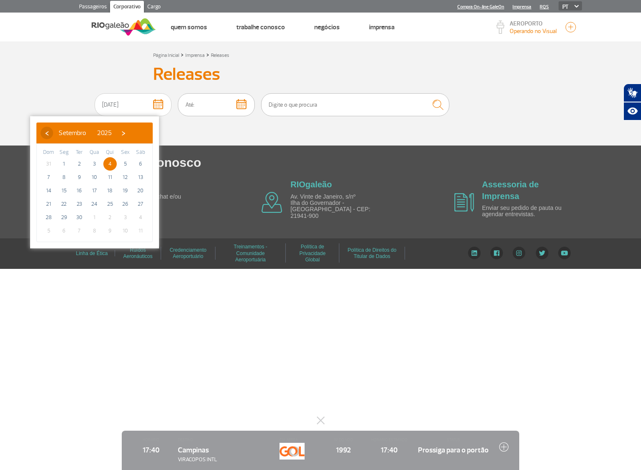
click at [47, 133] on span "‹" at bounding box center [47, 133] width 13 height 13
click at [48, 133] on span "‹" at bounding box center [47, 133] width 13 height 13
click at [79, 163] on span "1" at bounding box center [78, 163] width 13 height 13
type input "01/07/2025"
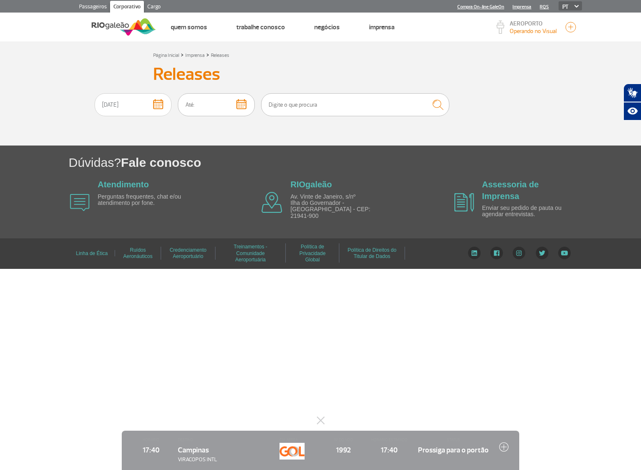
click at [246, 100] on img "button" at bounding box center [241, 104] width 10 height 10
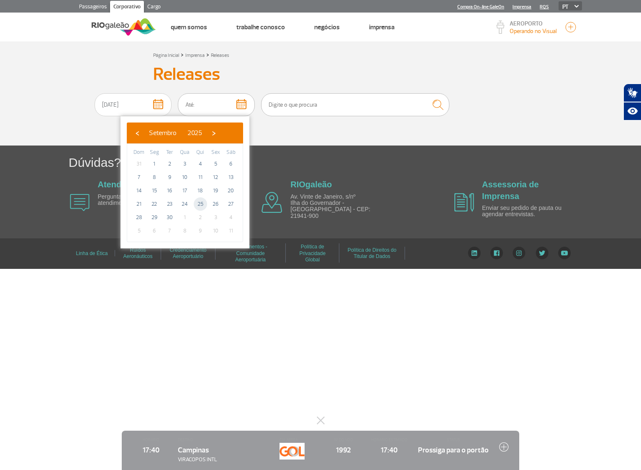
click at [203, 201] on span "25" at bounding box center [200, 203] width 13 height 13
type input "25/09/2025"
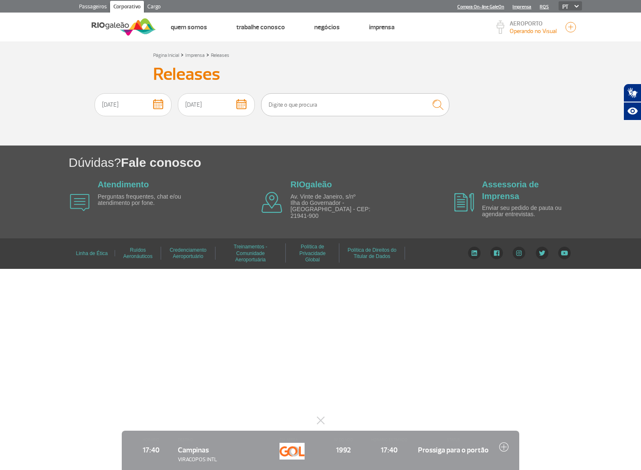
click at [447, 110] on img "submit" at bounding box center [437, 105] width 19 height 18
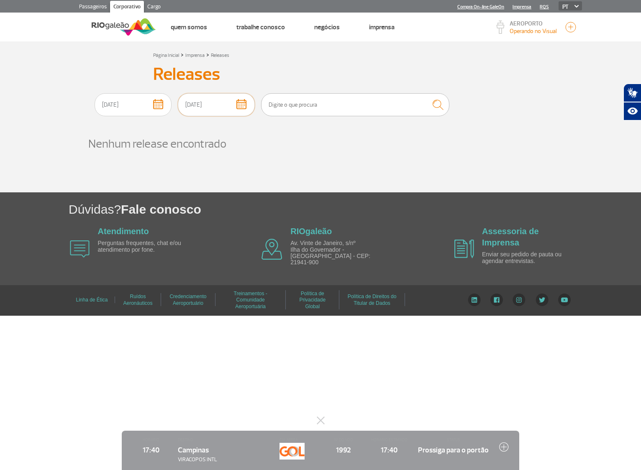
drag, startPoint x: 216, startPoint y: 108, endPoint x: 221, endPoint y: 107, distance: 5.6
click input "25/09/2025"
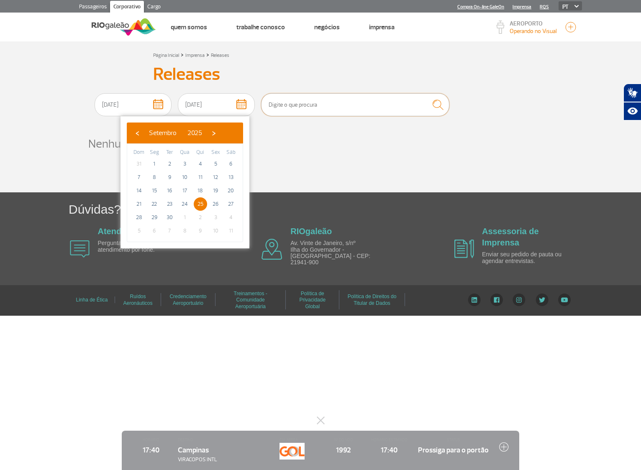
drag, startPoint x: 296, startPoint y: 111, endPoint x: 289, endPoint y: 128, distance: 18.2
click input "text"
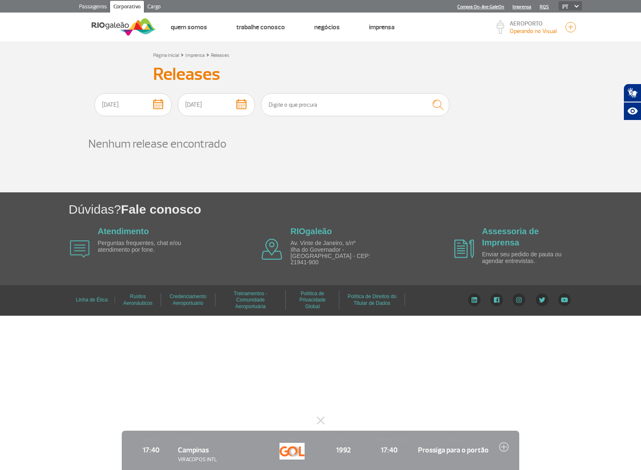
click div "Nenhum release encontrado"
drag, startPoint x: 508, startPoint y: 175, endPoint x: 543, endPoint y: 192, distance: 38.9
click div "Nenhum release encontrado"
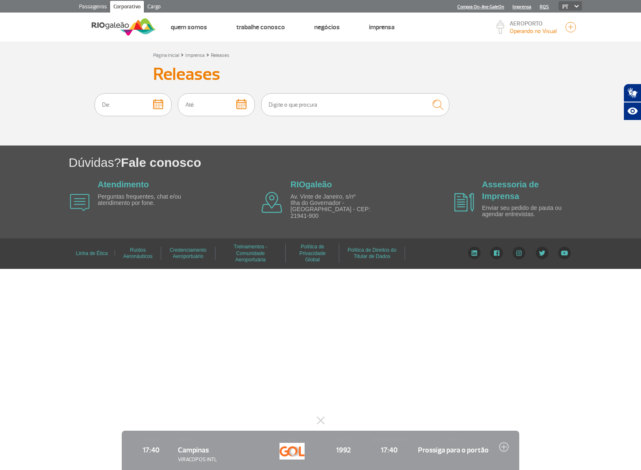
click at [163, 105] on img "button" at bounding box center [158, 104] width 10 height 10
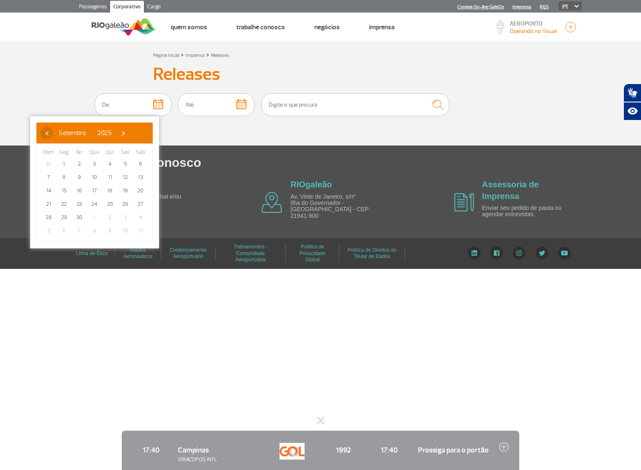
click at [49, 132] on span "‹" at bounding box center [47, 133] width 13 height 13
click at [47, 133] on span "‹" at bounding box center [47, 133] width 13 height 13
click at [46, 133] on span "‹" at bounding box center [47, 133] width 13 height 13
click at [46, 132] on span "‹" at bounding box center [47, 133] width 13 height 13
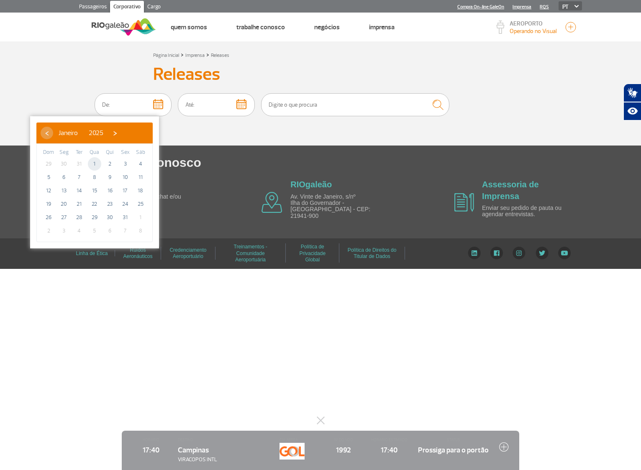
click at [93, 165] on span "1" at bounding box center [94, 163] width 13 height 13
type input "01/01/2025"
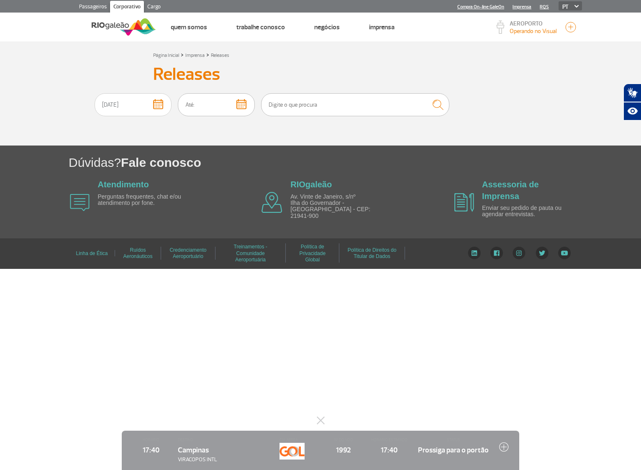
click at [246, 101] on img "button" at bounding box center [241, 104] width 10 height 10
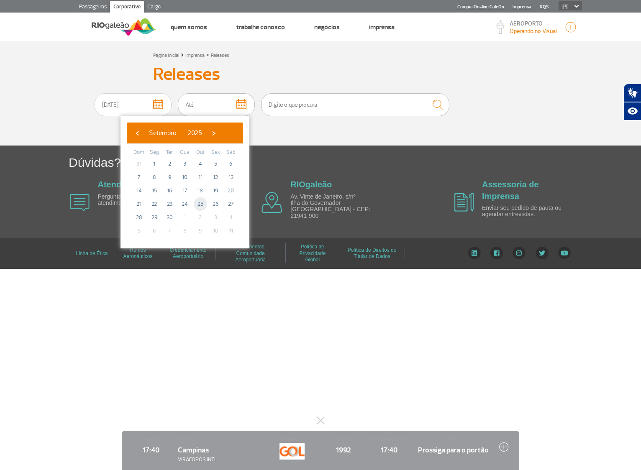
click at [200, 203] on span "25" at bounding box center [200, 203] width 13 height 13
type input "25/09/2025"
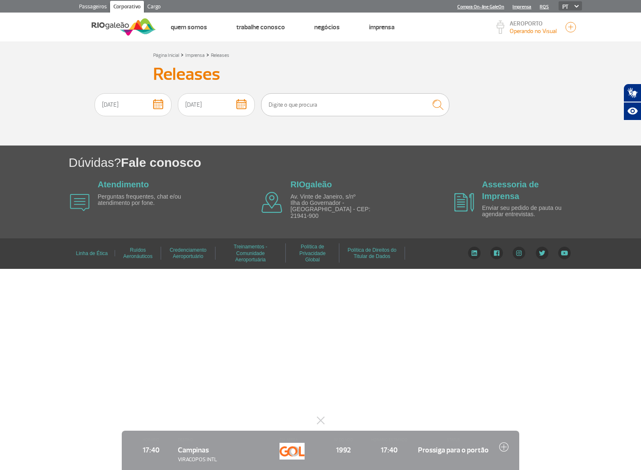
click at [447, 105] on img "submit" at bounding box center [437, 105] width 19 height 18
click at [414, 109] on input "text" at bounding box center [355, 104] width 188 height 23
type input "aeroporto"
click at [426, 95] on button "submit" at bounding box center [438, 104] width 24 height 19
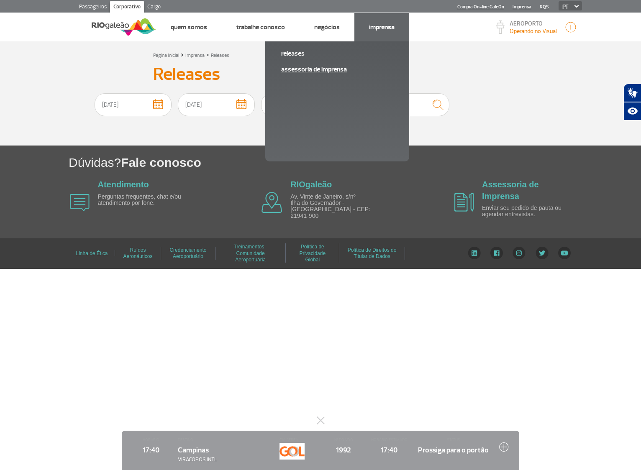
drag, startPoint x: 325, startPoint y: 69, endPoint x: 324, endPoint y: 17, distance: 52.3
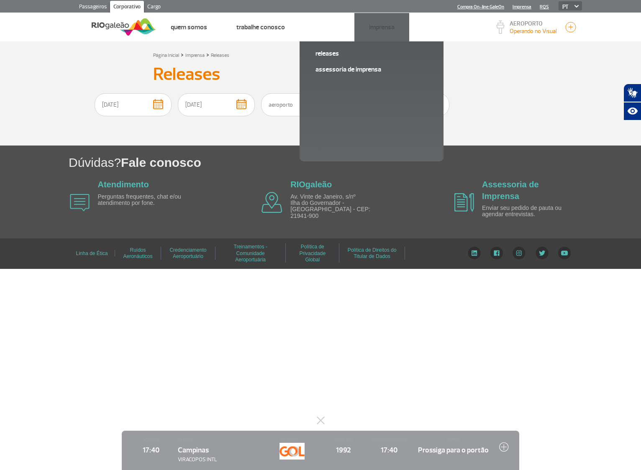
click at [0, 0] on link "Assessoria de Imprensa" at bounding box center [0, 0] width 0 height 0
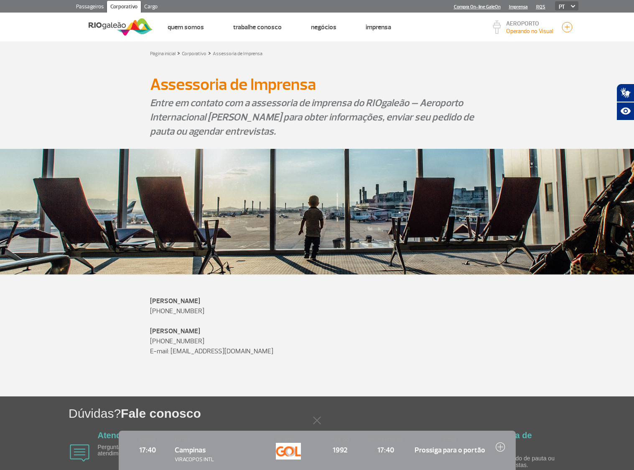
click at [520, 80] on div "Assessoria de Imprensa Assessoria de Imprensa" at bounding box center [317, 84] width 464 height 14
click at [519, 6] on link "Imprensa" at bounding box center [518, 6] width 19 height 5
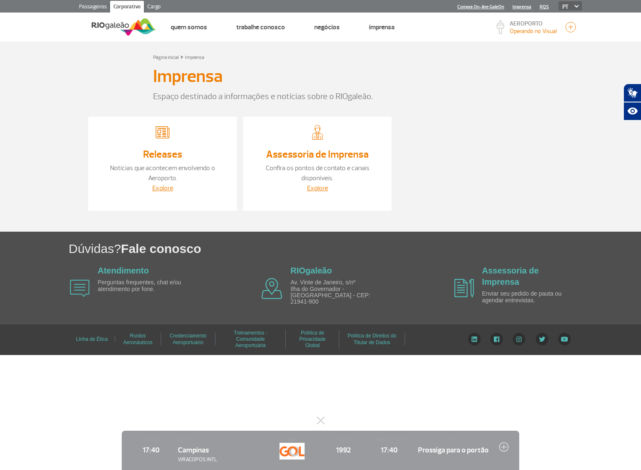
click at [541, 8] on link "RQS" at bounding box center [543, 6] width 9 height 5
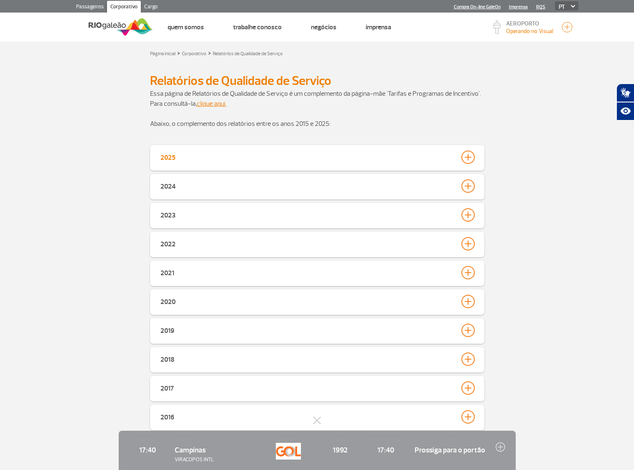
click at [467, 155] on div at bounding box center [468, 157] width 13 height 13
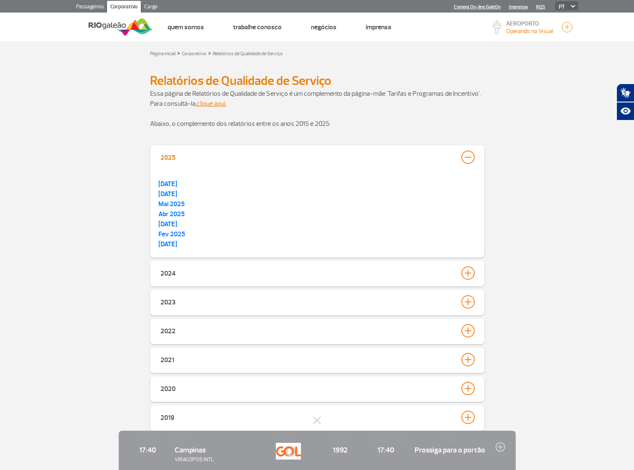
click at [467, 157] on div at bounding box center [468, 157] width 13 height 13
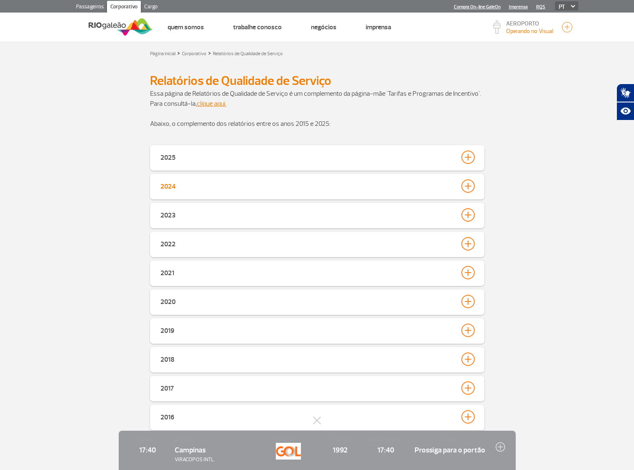
click at [469, 183] on div at bounding box center [468, 185] width 13 height 13
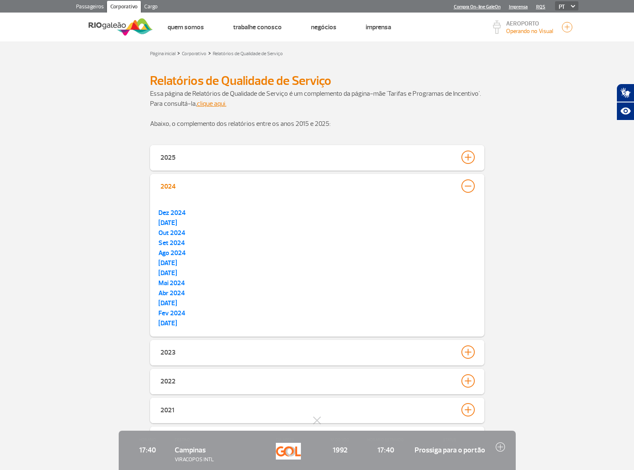
click at [470, 185] on div at bounding box center [468, 185] width 13 height 13
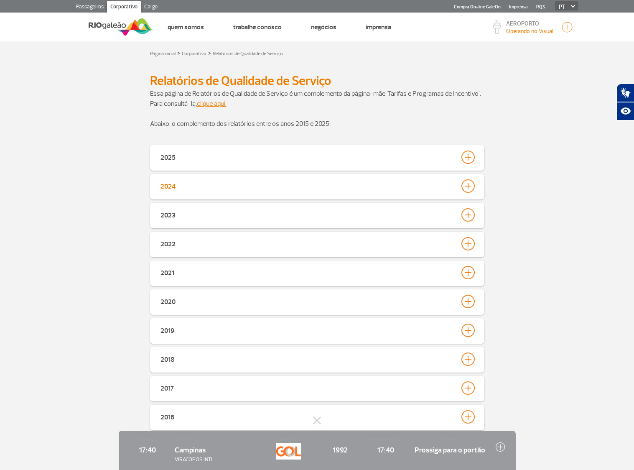
click at [470, 187] on div at bounding box center [468, 185] width 13 height 13
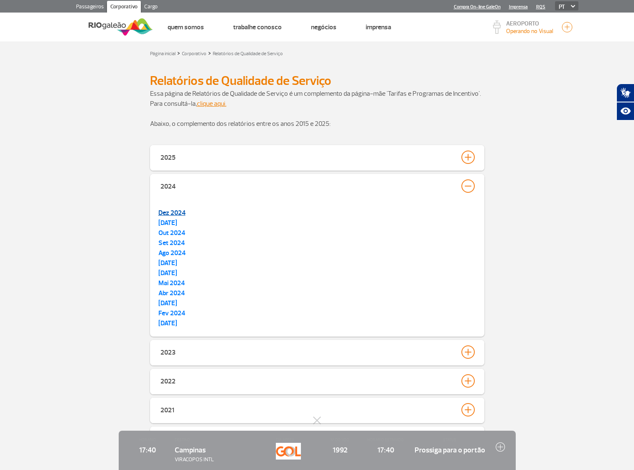
click at [179, 215] on strong "Dez 2024" at bounding box center [171, 213] width 27 height 8
drag, startPoint x: 521, startPoint y: 73, endPoint x: 565, endPoint y: 66, distance: 45.2
click at [523, 72] on app-paragraphs "Relatórios de Qualidade de Serviço Essa página de Relatórios de Qualidade de Se…" at bounding box center [317, 332] width 634 height 535
click at [470, 184] on div at bounding box center [468, 185] width 13 height 13
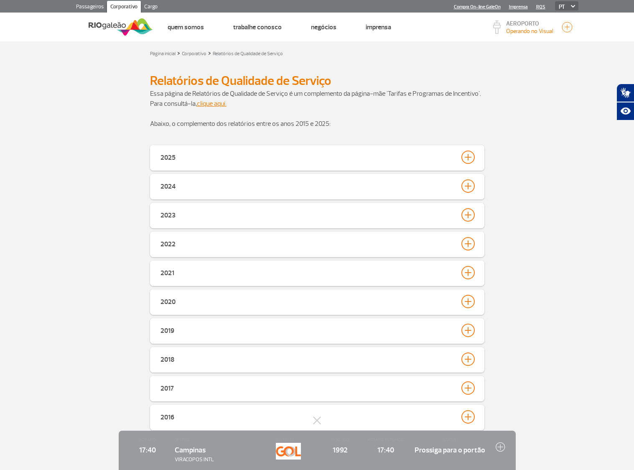
click at [568, 5] on select "PT ENG ESP" at bounding box center [566, 5] width 23 height 9
click at [566, 28] on button "button" at bounding box center [567, 27] width 13 height 13
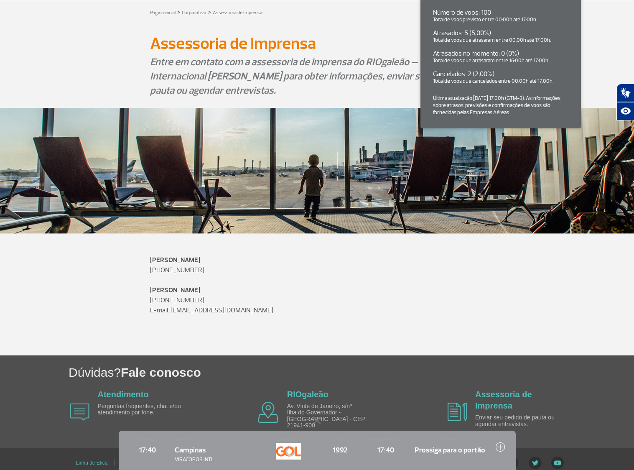
scroll to position [48, 0]
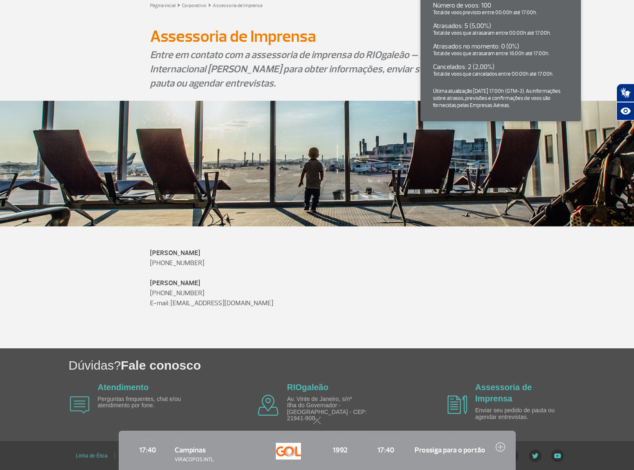
click at [316, 421] on button at bounding box center [317, 420] width 8 height 8
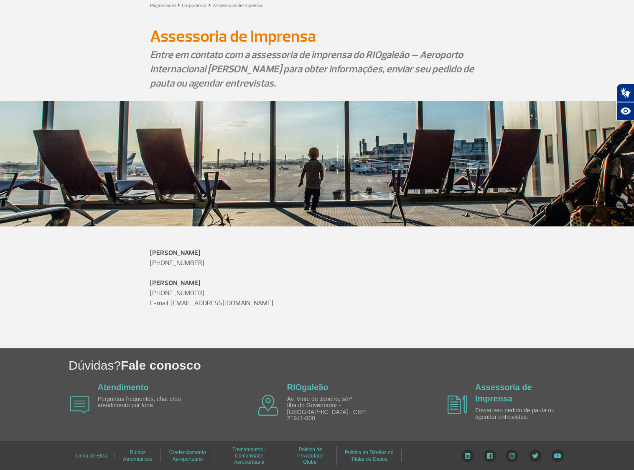
click at [200, 450] on link "Credenciamento Aeroportuário" at bounding box center [187, 456] width 37 height 18
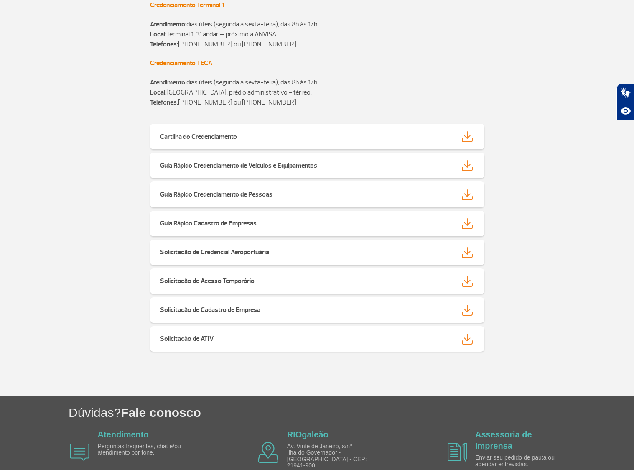
scroll to position [162, 0]
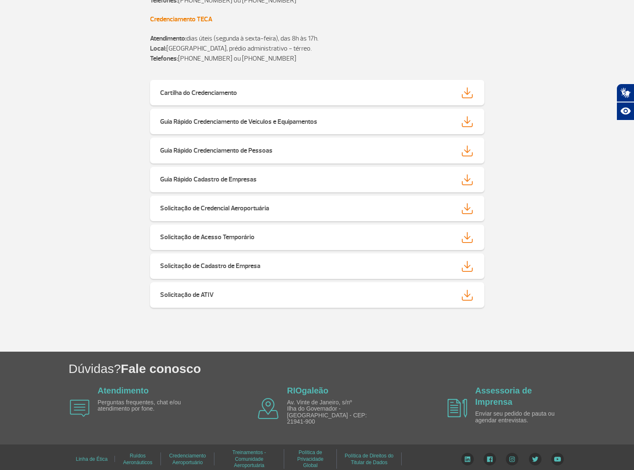
click at [253, 448] on link "Treinamentos - Comunidade Aeroportuária" at bounding box center [248, 459] width 33 height 25
click at [319, 447] on link "Política de Privacidade Global" at bounding box center [310, 459] width 26 height 25
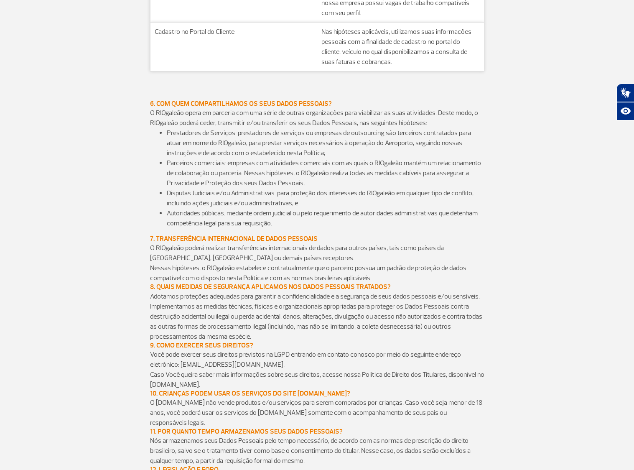
scroll to position [1473, 0]
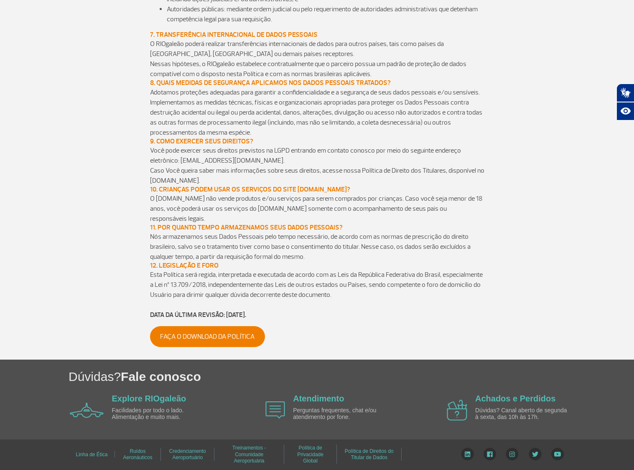
click at [378, 450] on link "Política de Direitos do Titular de Dados" at bounding box center [369, 454] width 49 height 18
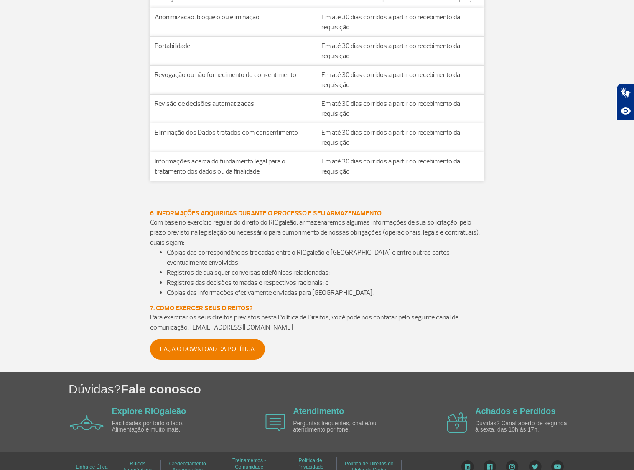
scroll to position [1279, 0]
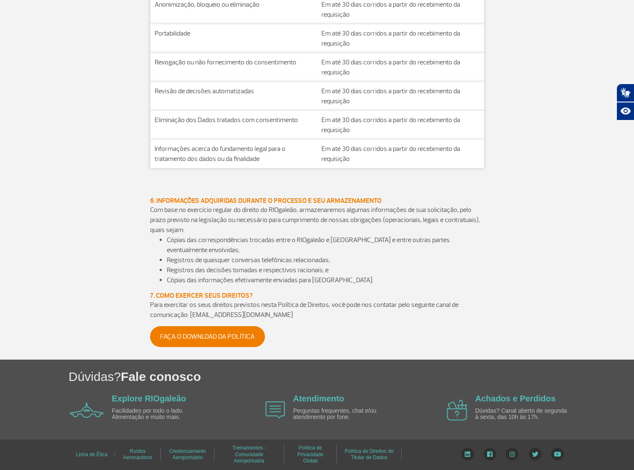
click at [319, 451] on link "Política de Privacidade Global" at bounding box center [310, 454] width 26 height 25
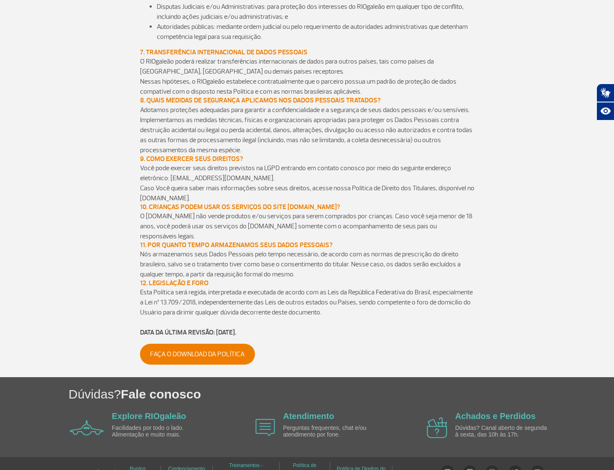
scroll to position [1473, 0]
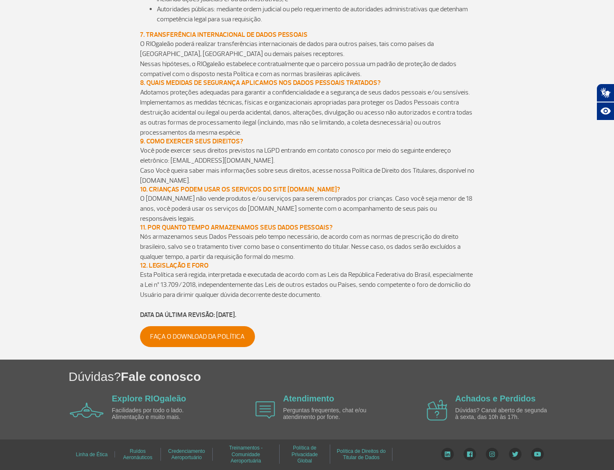
click at [255, 447] on link "Treinamentos - Comunidade Aeroportuária" at bounding box center [245, 454] width 33 height 25
click at [100, 450] on link "Linha de Ética" at bounding box center [92, 455] width 32 height 12
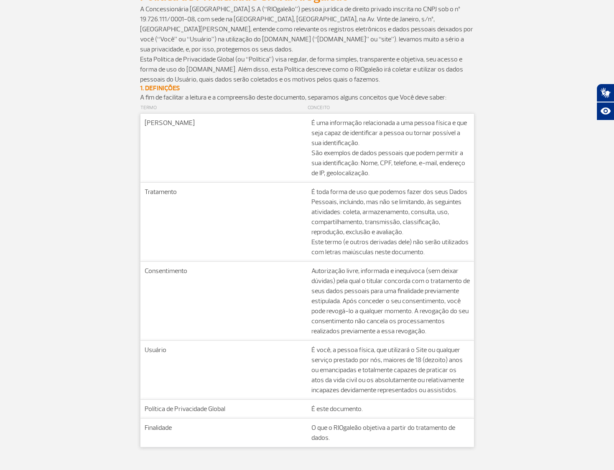
scroll to position [0, 0]
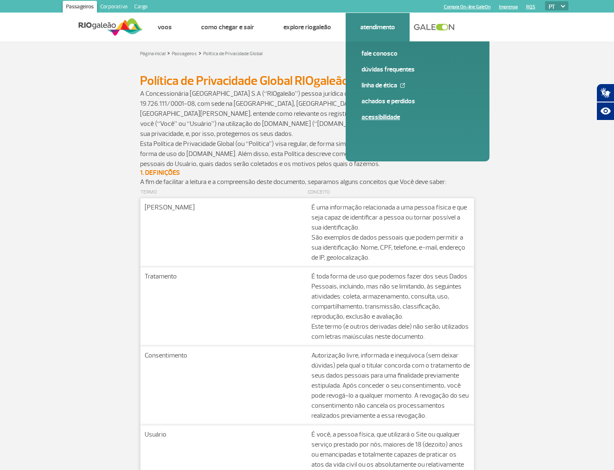
click at [395, 116] on link "Acessibilidade" at bounding box center [418, 116] width 112 height 9
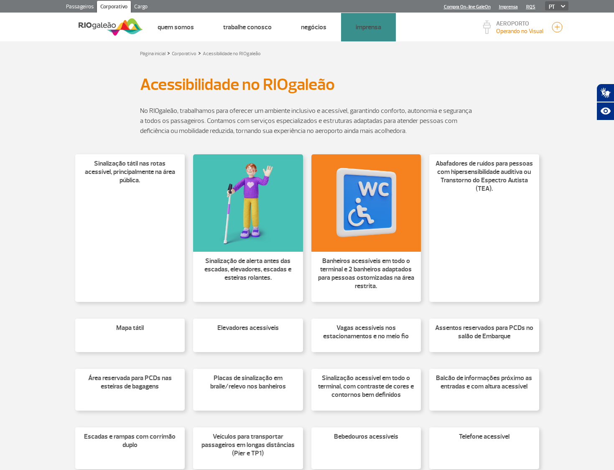
drag, startPoint x: 424, startPoint y: 64, endPoint x: 427, endPoint y: 59, distance: 5.4
click at [424, 63] on div "Página inicial > Corporativo > Acessibilidade no RIOgaleão Acessibilidade no RI…" at bounding box center [307, 302] width 614 height 523
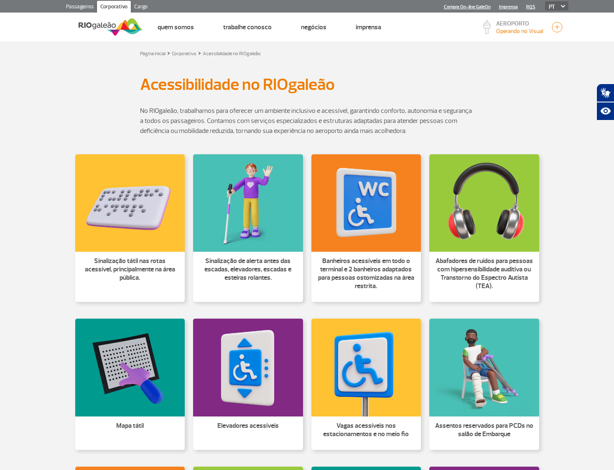
click at [465, 84] on h1 "Acessibilidade no RIOgaleão" at bounding box center [307, 84] width 335 height 14
click at [277, 277] on p "Sinalização de alerta antes das escadas, elevadores, escadas e esteiras rolante…" at bounding box center [248, 269] width 100 height 25
drag, startPoint x: 566, startPoint y: 242, endPoint x: 559, endPoint y: 250, distance: 11.0
drag, startPoint x: 57, startPoint y: 262, endPoint x: 160, endPoint y: 283, distance: 104.7
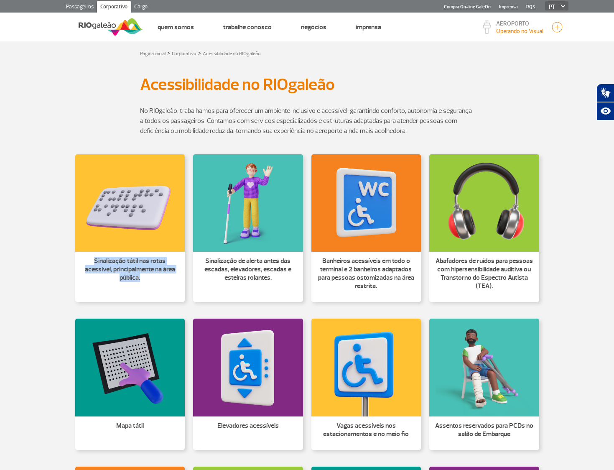
copy p "Sinalização tátil nas rotas acessível, principalmente na área pública."
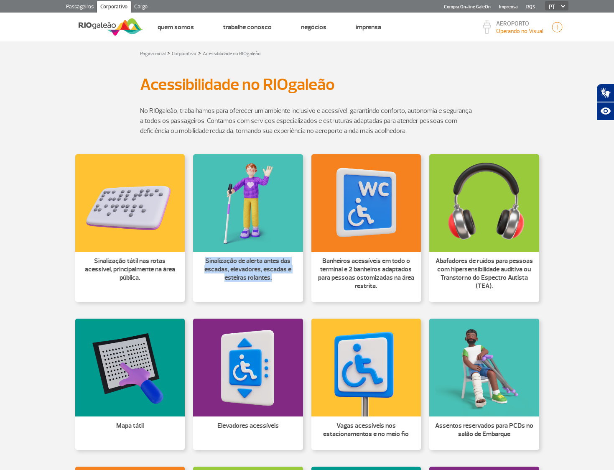
drag, startPoint x: 276, startPoint y: 301, endPoint x: 200, endPoint y: 250, distance: 90.5
copy p "Sinalização de alerta antes das escadas, elevadores, escadas e esteiras rolante…"
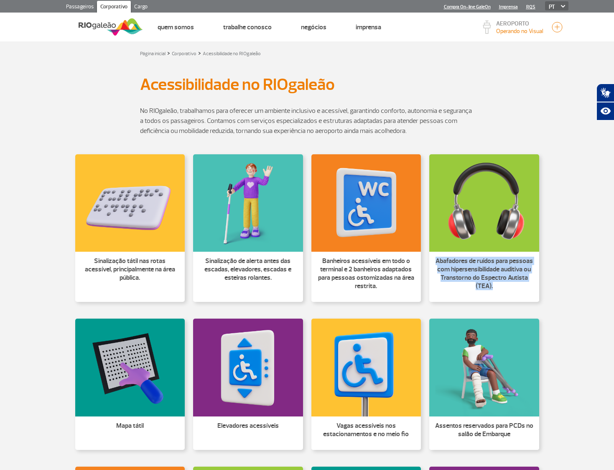
drag, startPoint x: 521, startPoint y: 296, endPoint x: 452, endPoint y: 253, distance: 80.4
click at [431, 256] on li "Abafadores de ruídos para pessoas com hipersensibilidade auditiva ou Transtorno…" at bounding box center [484, 277] width 110 height 50
copy p "Abafadores de ruídos para pessoas com hipersensibilidade auditiva ou Transtorno…"
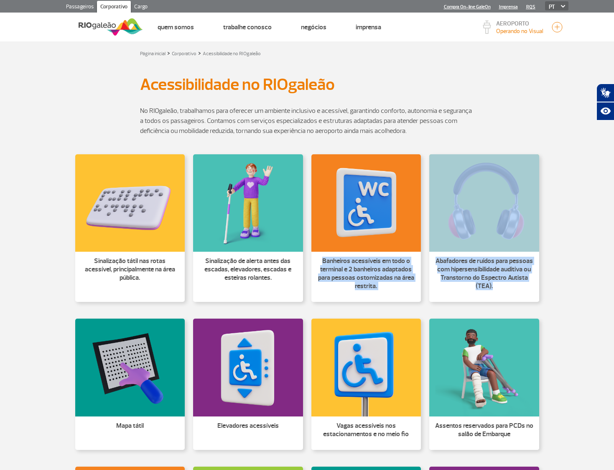
drag, startPoint x: 427, startPoint y: 314, endPoint x: 312, endPoint y: 258, distance: 127.4
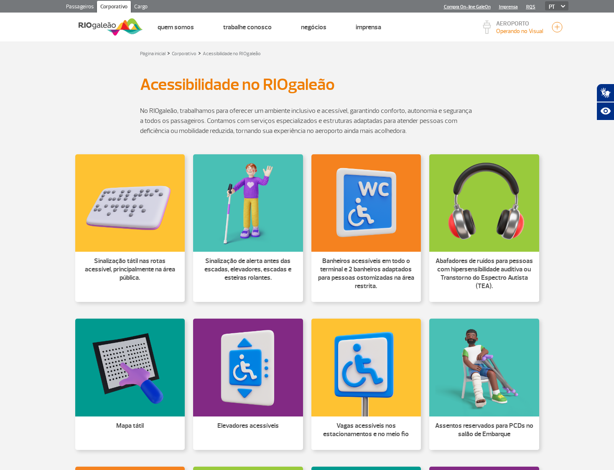
click at [414, 302] on div "Banheiros acessíveis em todo o terminal e 2 banheiros adaptados para pessoas os…" at bounding box center [367, 228] width 110 height 148
drag, startPoint x: 394, startPoint y: 283, endPoint x: 317, endPoint y: 261, distance: 80.6
click at [317, 261] on li "Banheiros acessíveis em todo o terminal e 2 banheiros adaptados para pessoas os…" at bounding box center [367, 277] width 110 height 50
copy p "Banheiros acessíveis em todo o terminal e 2 banheiros adaptados para pessoas os…"
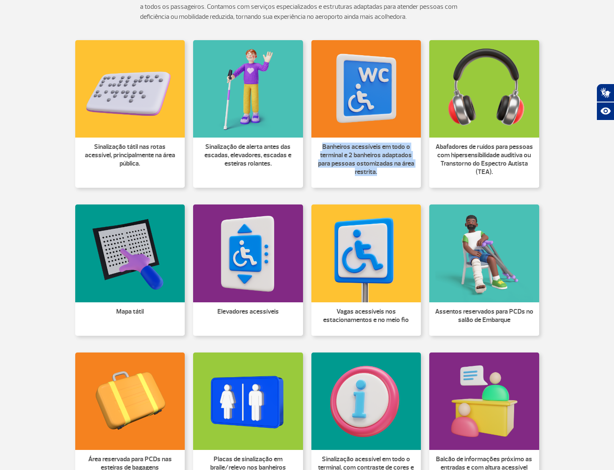
scroll to position [96, 0]
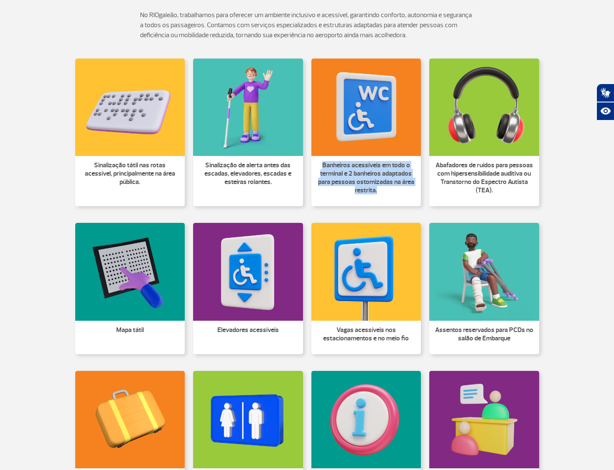
drag, startPoint x: 504, startPoint y: 269, endPoint x: 544, endPoint y: 250, distance: 44.3
click at [504, 269] on img at bounding box center [484, 271] width 110 height 97
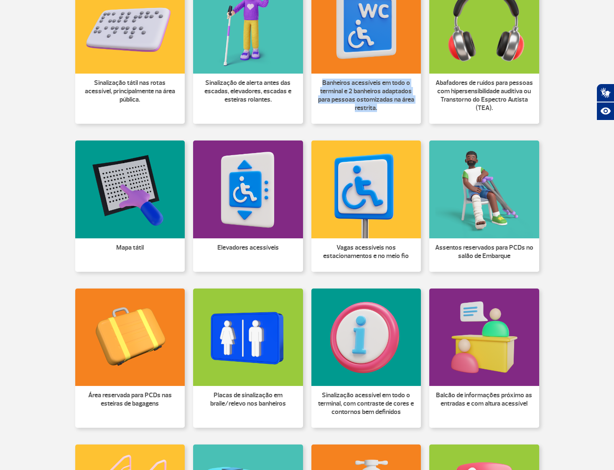
scroll to position [0, 0]
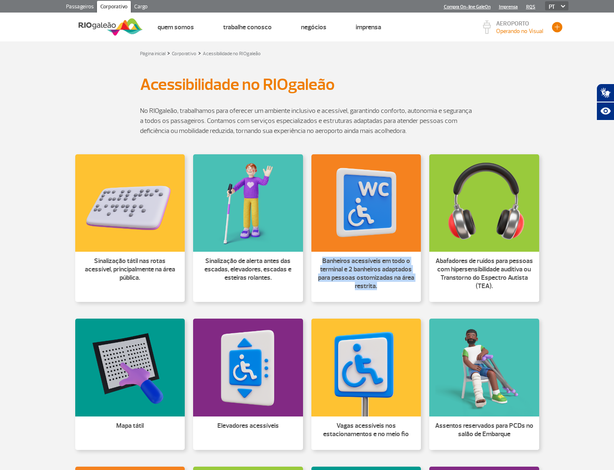
click at [554, 29] on button "button" at bounding box center [557, 27] width 13 height 13
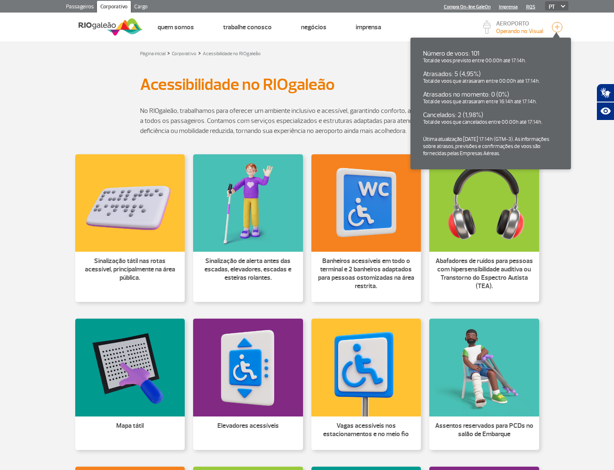
drag, startPoint x: 586, startPoint y: 54, endPoint x: 614, endPoint y: 51, distance: 28.6
click at [585, 54] on section "Página inicial > Corporativo > Acessibilidade no RIOgaleão" at bounding box center [307, 53] width 614 height 10
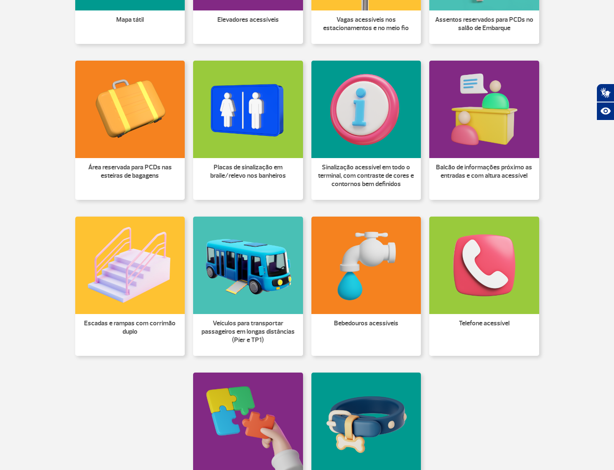
scroll to position [623, 0]
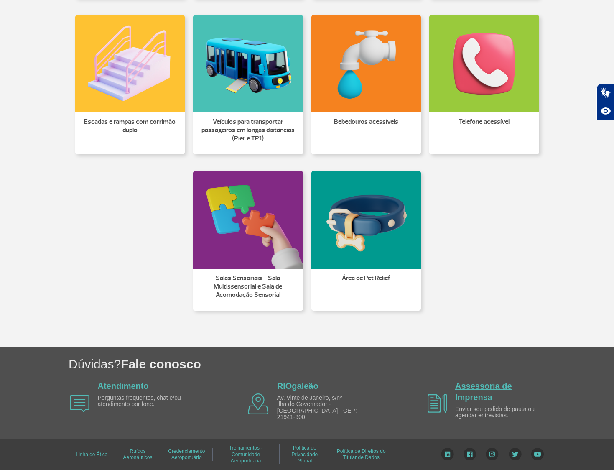
click at [483, 387] on link "Assessoria de Imprensa" at bounding box center [483, 391] width 57 height 20
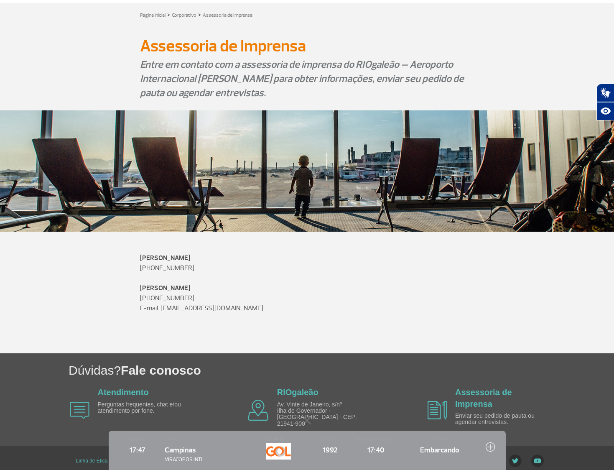
scroll to position [44, 0]
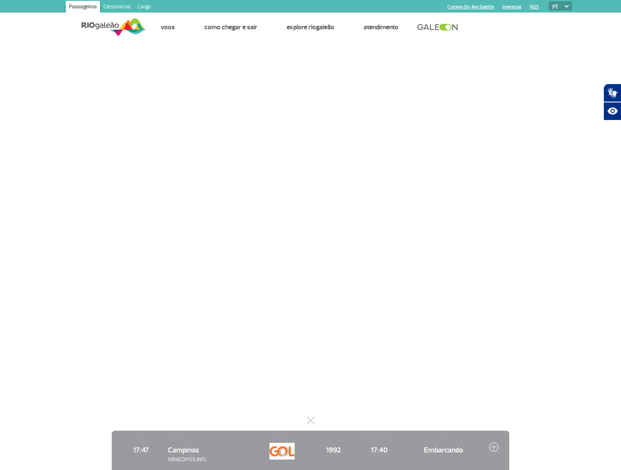
click at [146, 9] on link "Cargo" at bounding box center [144, 7] width 20 height 13
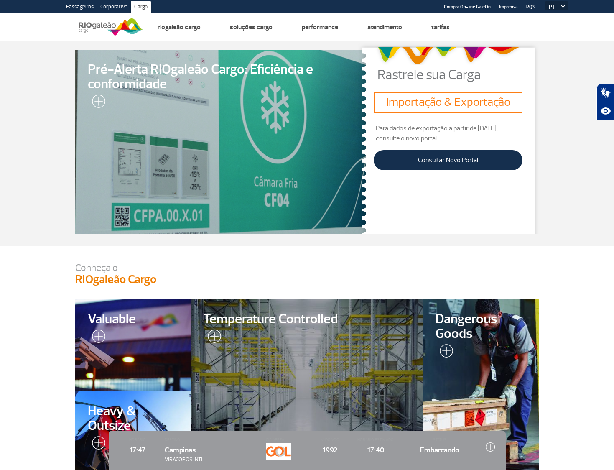
click at [115, 13] on div at bounding box center [101, 27] width 83 height 29
click at [111, 13] on div at bounding box center [101, 27] width 83 height 29
click at [114, 7] on link "Corporativo" at bounding box center [114, 7] width 34 height 13
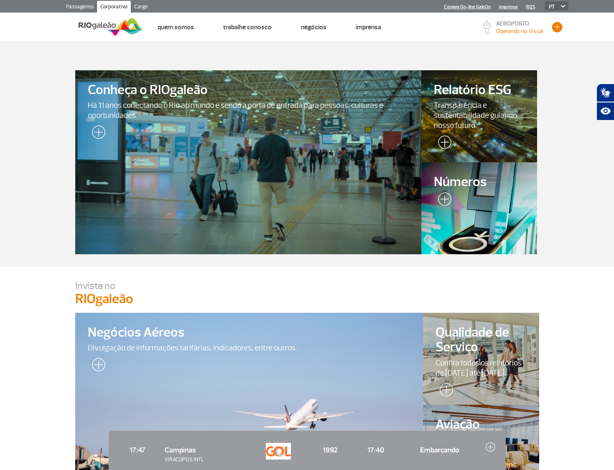
click at [559, 28] on button "button" at bounding box center [557, 27] width 13 height 13
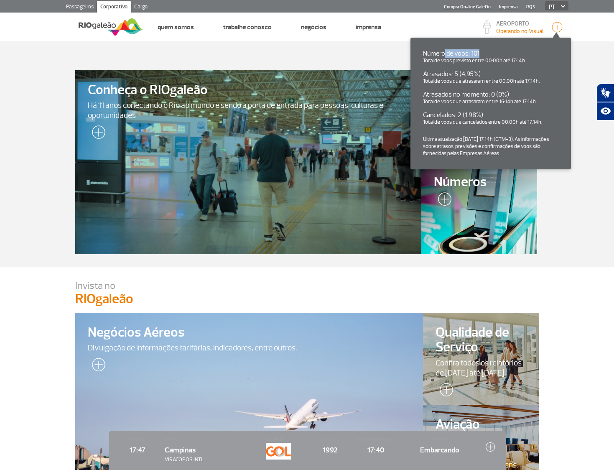
drag, startPoint x: 444, startPoint y: 54, endPoint x: 479, endPoint y: 52, distance: 35.2
click at [485, 54] on p "Número de voos: 101" at bounding box center [490, 53] width 135 height 7
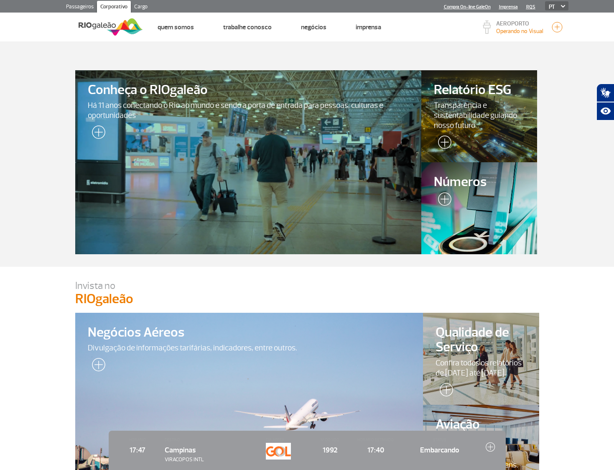
drag, startPoint x: 559, startPoint y: 28, endPoint x: 549, endPoint y: 31, distance: 9.4
click at [555, 29] on button "button" at bounding box center [557, 27] width 13 height 13
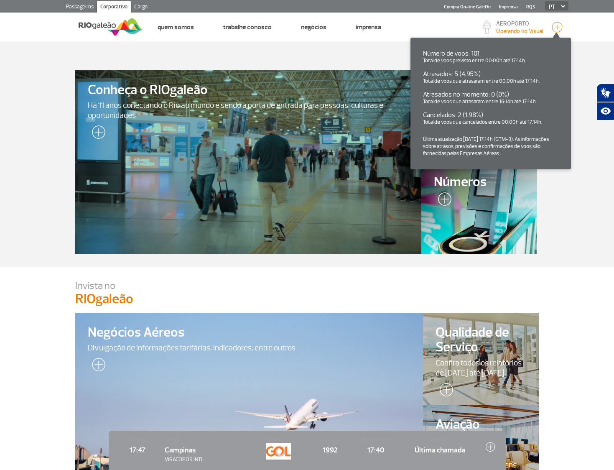
click at [584, 62] on section "Conheça o RIOgaleão Há 11 anos conectando o Rio ao mundo e sendo a porta de ent…" at bounding box center [307, 153] width 614 height 225
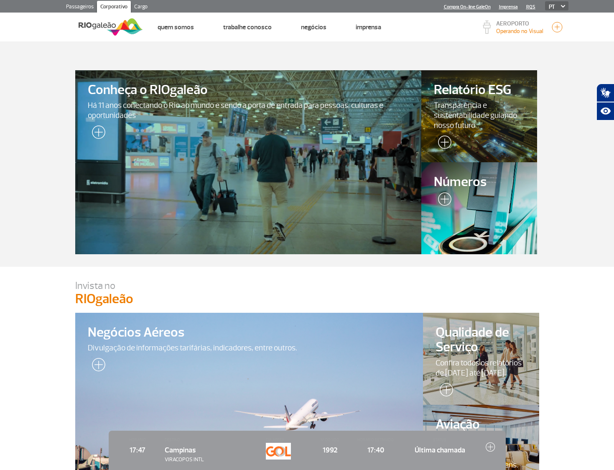
click at [145, 5] on link "Cargo" at bounding box center [141, 7] width 20 height 13
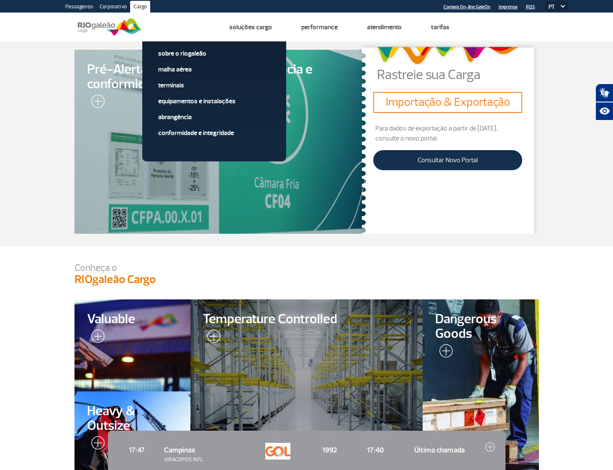
click at [245, 175] on div at bounding box center [221, 142] width 298 height 188
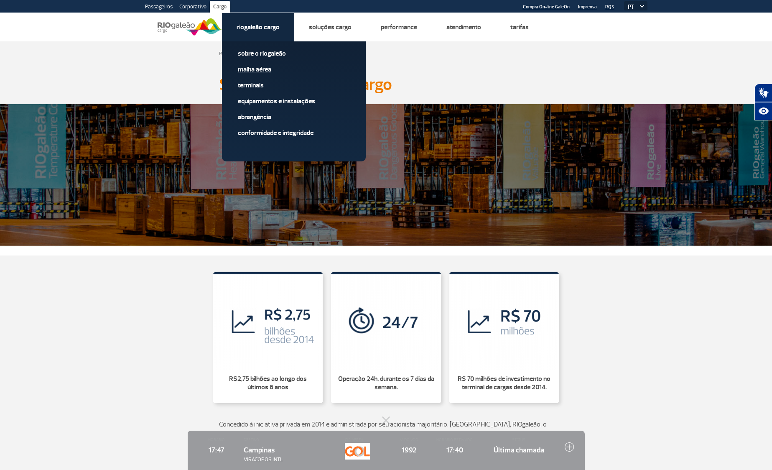
click at [265, 70] on link "Malha Aérea" at bounding box center [294, 69] width 112 height 9
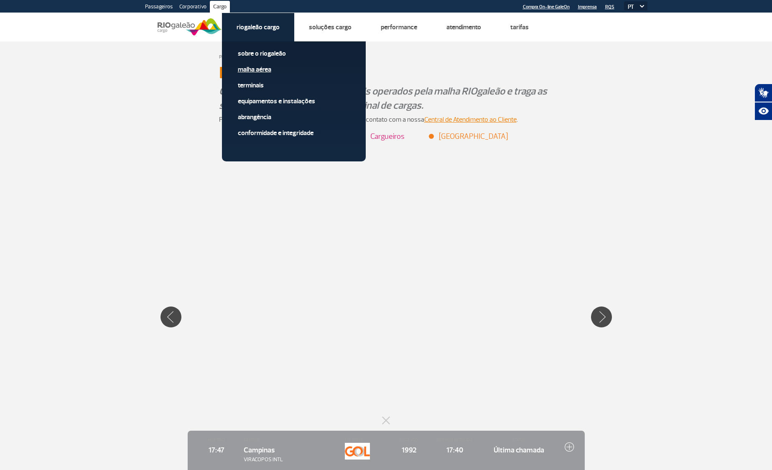
click at [266, 69] on link "Malha Aérea" at bounding box center [294, 69] width 112 height 9
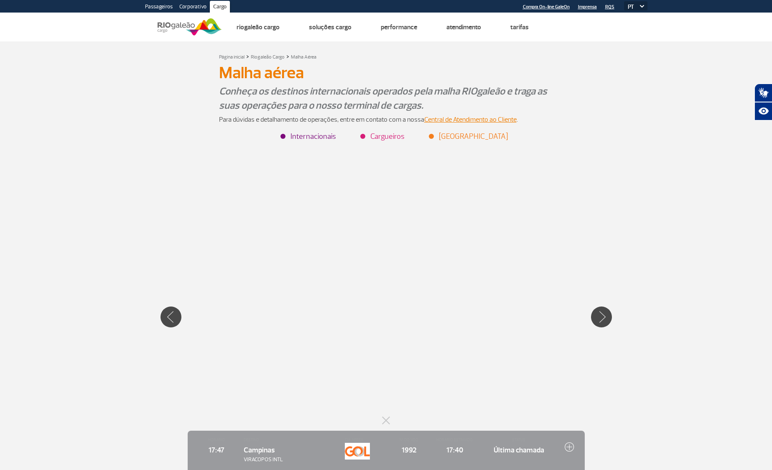
click at [620, 57] on div "Página inicial > Riogaleão Cargo > Malha Aérea Malha aérea Malha aérea Conheça …" at bounding box center [386, 271] width 772 height 460
click at [620, 56] on div "Página inicial > Riogaleão Cargo > Malha Aérea Malha aérea Malha aérea Conheça …" at bounding box center [386, 271] width 772 height 460
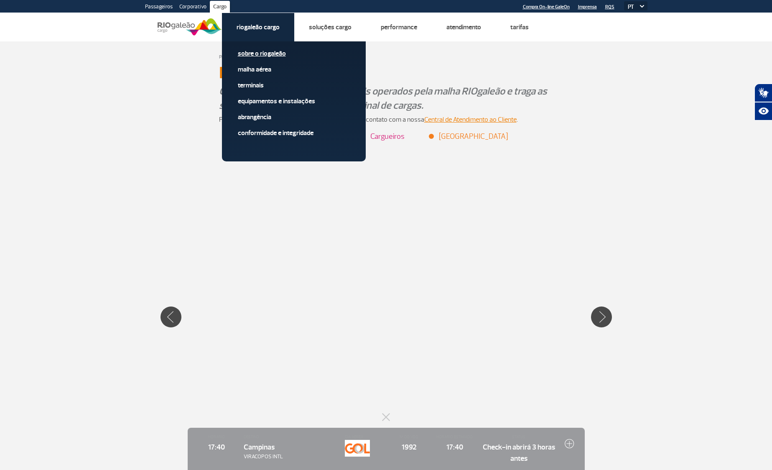
click at [265, 56] on link "Sobre o RIOgaleão" at bounding box center [294, 53] width 112 height 9
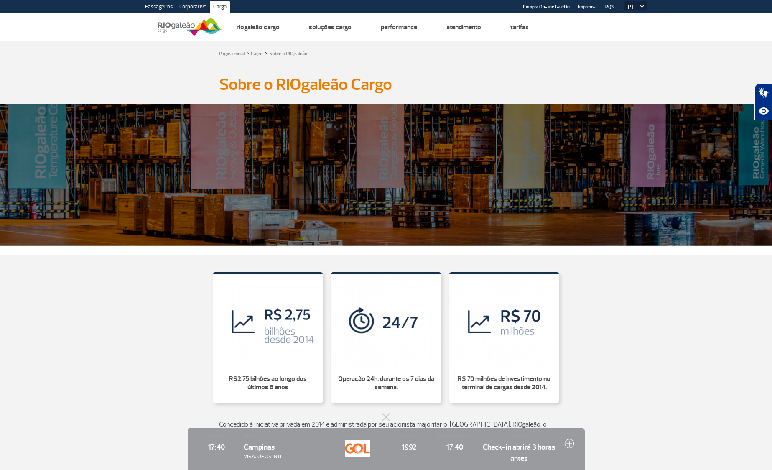
click at [390, 409] on div "R$2,75 bilhões ao longo dos últimos 6 anos Operação 24h, durante os 7 dias da s…" at bounding box center [386, 337] width 464 height 146
click at [382, 417] on button at bounding box center [386, 417] width 8 height 8
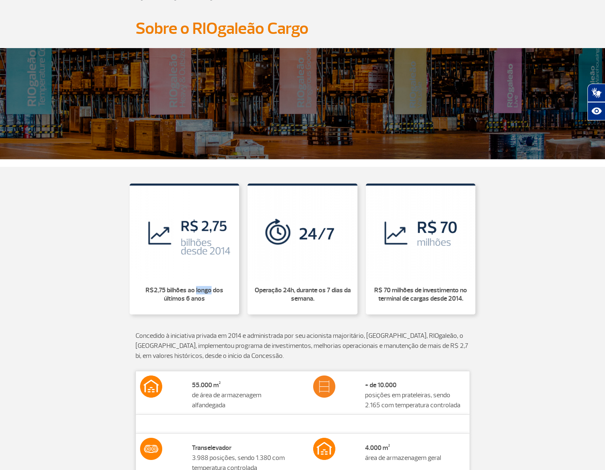
scroll to position [49, 0]
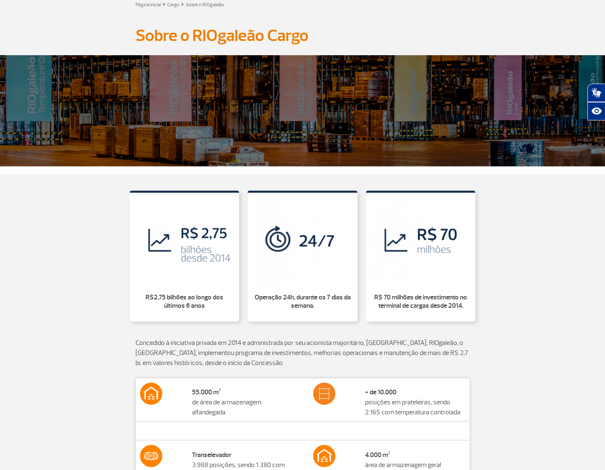
click at [605, 7] on html "Passageiros Corporativo Cargo Compra On-line GaleOn Imprensa RQS PT ENG ESP Pág…" at bounding box center [302, 186] width 605 height 470
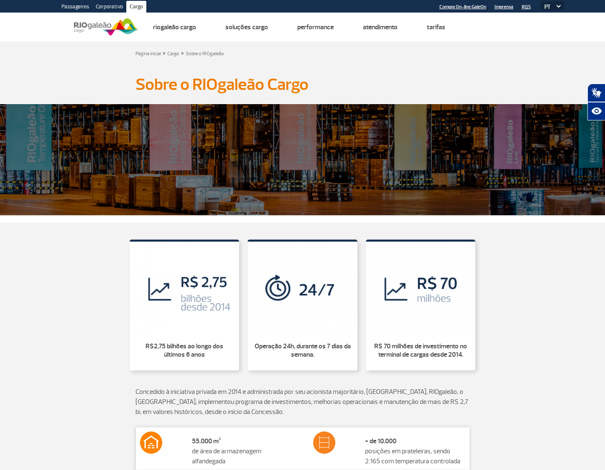
scroll to position [1, 0]
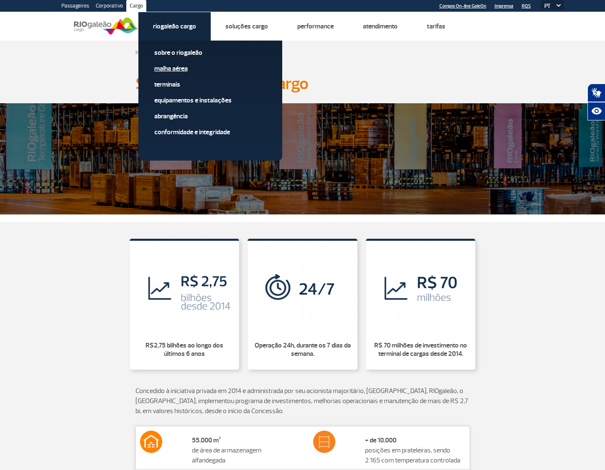
click at [175, 67] on link "Malha Aérea" at bounding box center [210, 68] width 112 height 9
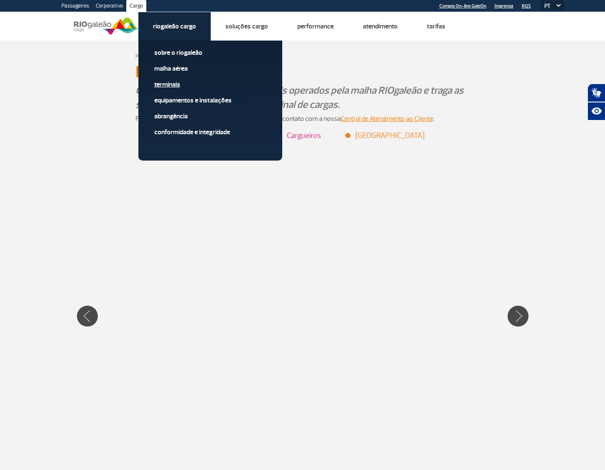
click at [172, 86] on link "Terminais" at bounding box center [210, 84] width 112 height 9
click at [177, 82] on link "Terminais" at bounding box center [210, 84] width 112 height 9
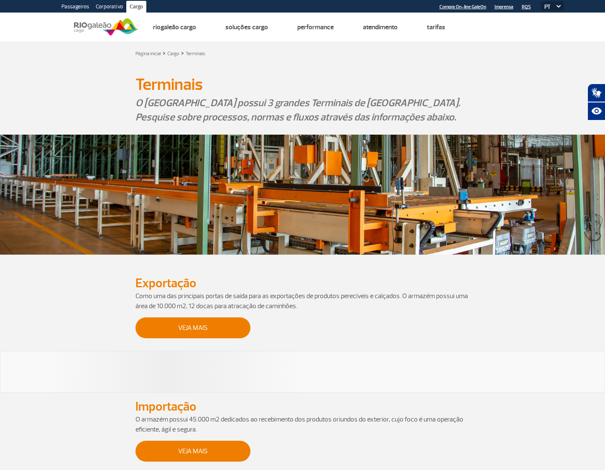
drag, startPoint x: 432, startPoint y: 89, endPoint x: 443, endPoint y: 86, distance: 11.3
click at [432, 89] on h1 "Terminais" at bounding box center [302, 84] width 335 height 14
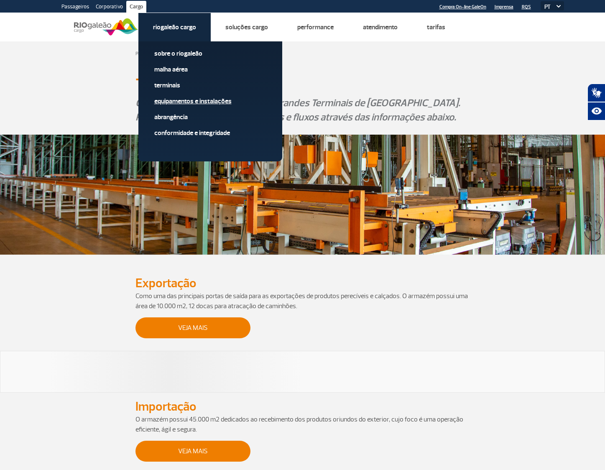
click at [191, 97] on link "Equipamentos e Instalações" at bounding box center [210, 101] width 112 height 9
click at [196, 100] on link "Equipamentos e Instalações" at bounding box center [210, 101] width 112 height 9
click at [202, 100] on link "Equipamentos e Instalações" at bounding box center [210, 101] width 112 height 9
click at [202, 101] on link "Equipamentos e Instalações" at bounding box center [210, 101] width 112 height 9
click at [189, 99] on link "Equipamentos e Instalações" at bounding box center [210, 101] width 112 height 9
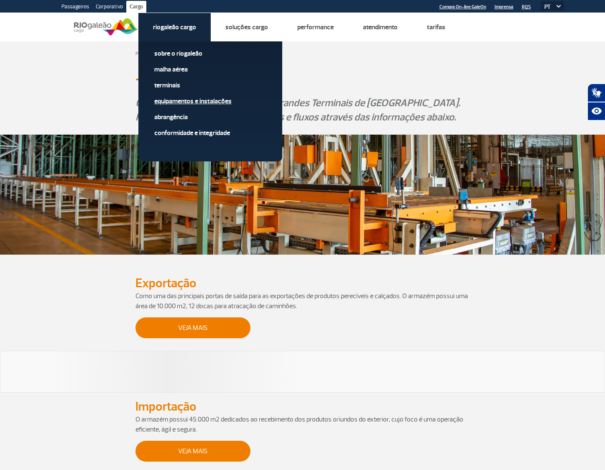
click at [196, 99] on link "Equipamentos e Instalações" at bounding box center [210, 101] width 112 height 9
click at [181, 100] on link "Equipamentos e Instalações" at bounding box center [210, 101] width 112 height 9
click at [187, 99] on link "Equipamentos e Instalações" at bounding box center [210, 101] width 112 height 9
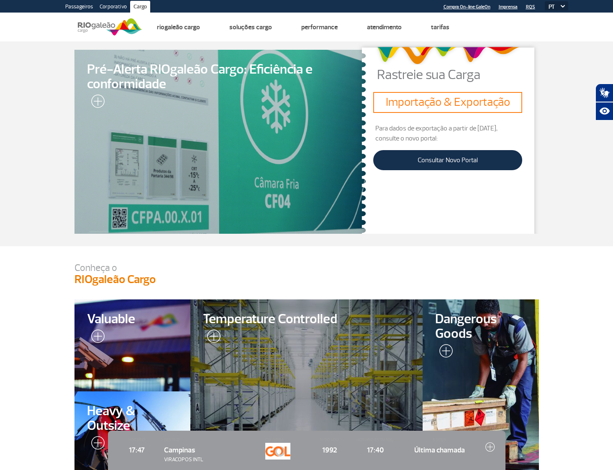
click at [168, 87] on span "Pré-Alerta RIOgaleão Cargo: Eficiência e conformidade" at bounding box center [220, 76] width 267 height 29
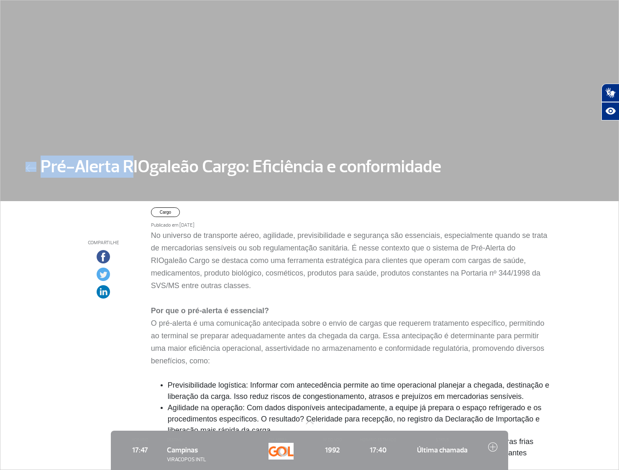
drag, startPoint x: 444, startPoint y: 172, endPoint x: 143, endPoint y: 176, distance: 301.1
click at [129, 173] on div "Pré-Alerta RIOgaleão Cargo: Eficiência e conformidade" at bounding box center [309, 181] width 618 height 39
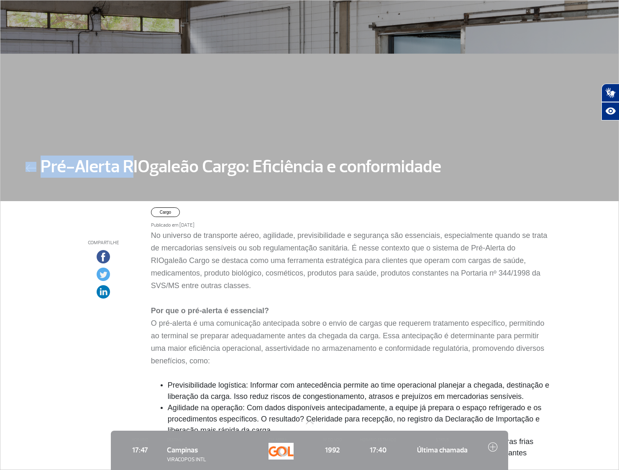
copy div "Pré-Alerta R"
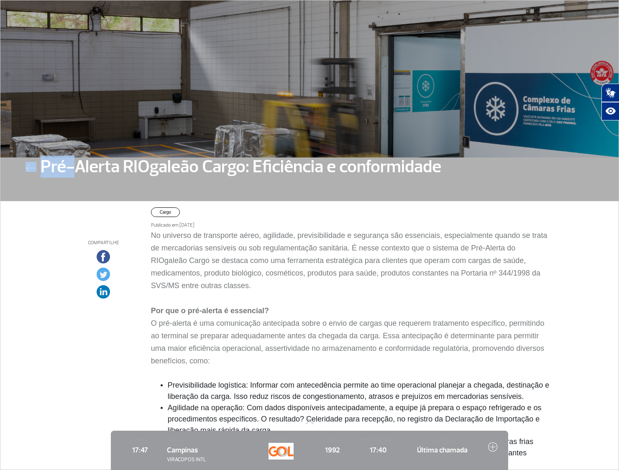
drag, startPoint x: 82, startPoint y: 165, endPoint x: 462, endPoint y: 163, distance: 380.5
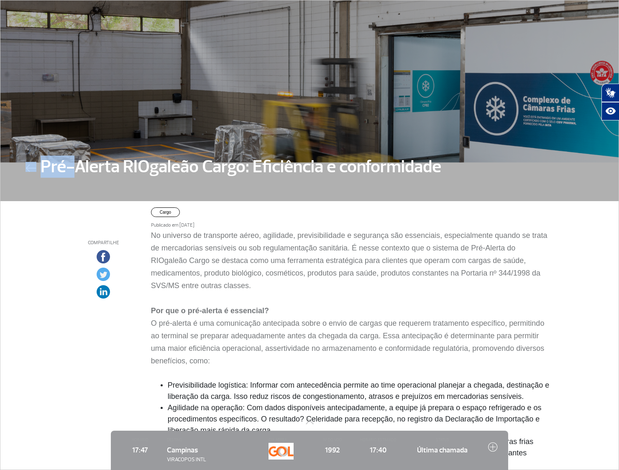
click at [461, 163] on div "Pré-Alerta RIOgaleão Cargo: Eficiência e conformidade" at bounding box center [309, 181] width 618 height 39
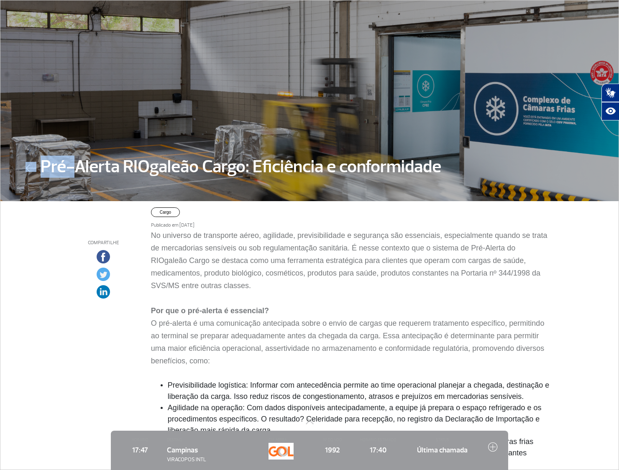
copy div "Pré-"
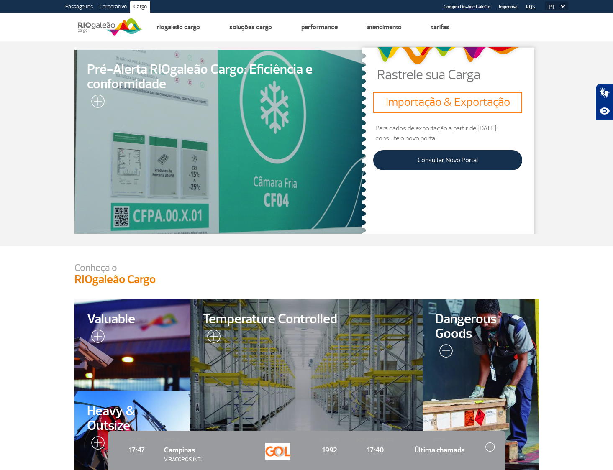
drag, startPoint x: 503, startPoint y: 107, endPoint x: 517, endPoint y: 105, distance: 14.3
click at [524, 105] on div "Rastreie sua Carga Importação & Exportação Para dados de exportação a partir de…" at bounding box center [447, 138] width 181 height 191
drag, startPoint x: 512, startPoint y: 105, endPoint x: 430, endPoint y: 93, distance: 82.8
click at [404, 95] on h3 "Importação & Exportação" at bounding box center [447, 102] width 142 height 14
drag, startPoint x: 567, startPoint y: 179, endPoint x: 560, endPoint y: 176, distance: 7.3
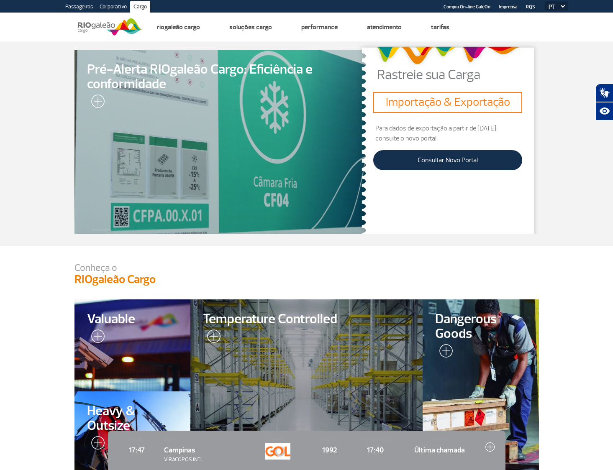
click at [568, 177] on section "Pré-Alerta RIOgaleão Cargo: Eficiência e conformidade Rastreie sua Carga Import…" at bounding box center [306, 143] width 613 height 205
drag, startPoint x: 472, startPoint y: 73, endPoint x: 381, endPoint y: 74, distance: 91.6
click at [375, 75] on div "Rastreie sua Carga" at bounding box center [447, 74] width 181 height 13
drag, startPoint x: 482, startPoint y: 60, endPoint x: 489, endPoint y: 56, distance: 7.9
click at [483, 59] on img at bounding box center [447, 56] width 148 height 26
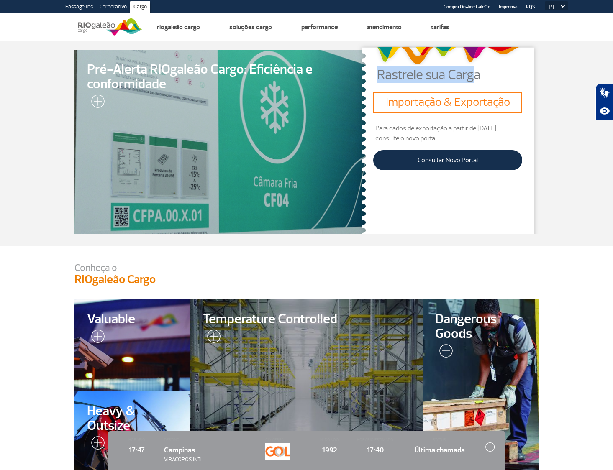
click at [471, 77] on p "Rastreie sua Carga" at bounding box center [457, 74] width 161 height 13
click at [483, 77] on p "Rastreie sua Carga" at bounding box center [457, 74] width 161 height 13
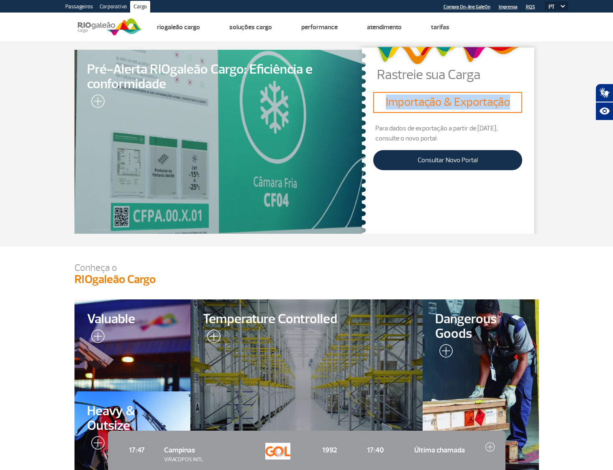
drag, startPoint x: 385, startPoint y: 103, endPoint x: 511, endPoint y: 106, distance: 125.5
click at [511, 106] on h3 "Importação & Exportação" at bounding box center [447, 102] width 142 height 14
copy h3 "Importação & Exportação"
click at [552, 168] on section "Pré-Alerta RIOgaleão Cargo: Eficiência e conformidade Rastreie sua Carga Import…" at bounding box center [306, 143] width 613 height 205
drag, startPoint x: 442, startPoint y: 137, endPoint x: 380, endPoint y: 130, distance: 62.3
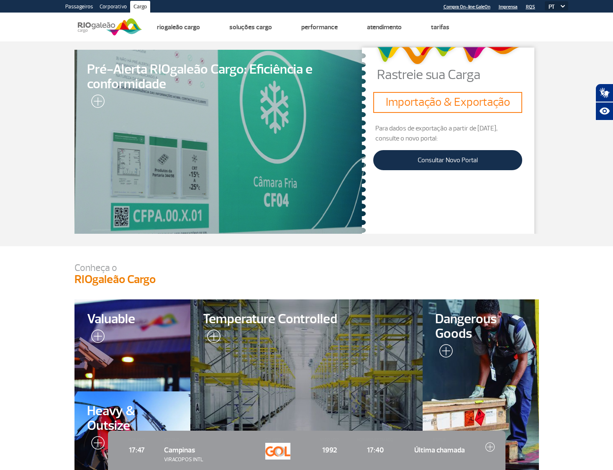
click at [374, 128] on p "Para dados de exportação a partir de [DATE], consulte o novo portal:" at bounding box center [447, 133] width 149 height 20
copy p "Para dados de exportação a partir de [DATE], consulte o novo portal:"
drag, startPoint x: 381, startPoint y: 128, endPoint x: 443, endPoint y: 139, distance: 63.4
click at [444, 140] on p "Para dados de exportação a partir de [DATE], consulte o novo portal:" at bounding box center [447, 133] width 149 height 20
drag, startPoint x: 575, startPoint y: 189, endPoint x: 539, endPoint y: 176, distance: 37.7
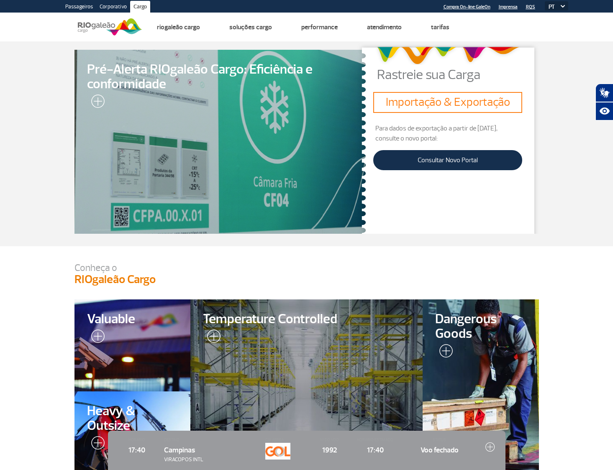
click at [569, 188] on section "Pré-Alerta RIOgaleão Cargo: Eficiência e conformidade Rastreie sua Carga Import…" at bounding box center [306, 143] width 613 height 205
drag, startPoint x: 536, startPoint y: 171, endPoint x: 502, endPoint y: 166, distance: 34.4
click at [529, 171] on div "Rastreie sua Carga Importação & Exportação Para dados de exportação a partir de…" at bounding box center [447, 138] width 181 height 191
drag, startPoint x: 579, startPoint y: 138, endPoint x: 587, endPoint y: 128, distance: 12.8
click at [579, 138] on section "Pré-Alerta RIOgaleão Cargo: Eficiência e conformidade Rastreie sua Carga Import…" at bounding box center [306, 143] width 613 height 205
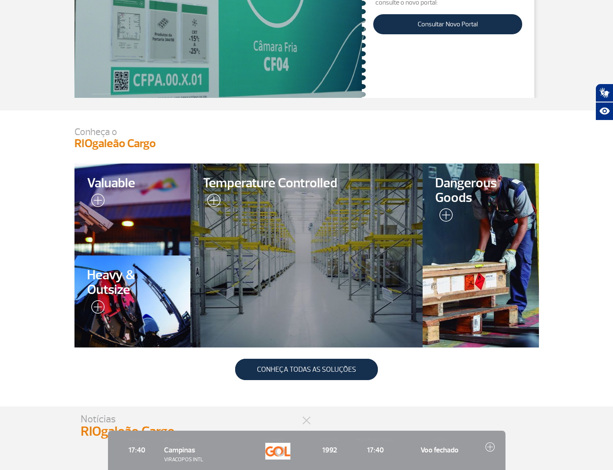
scroll to position [139, 0]
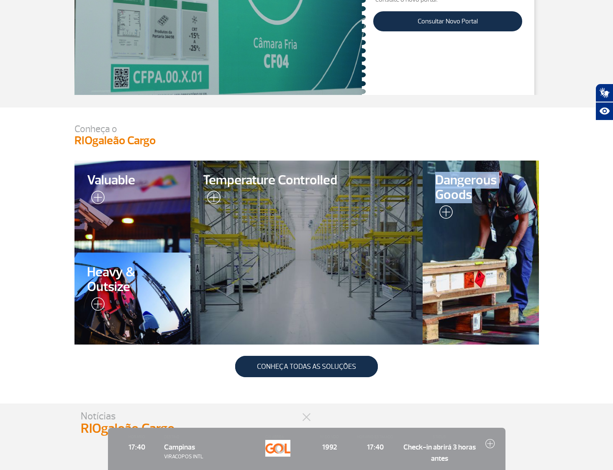
drag, startPoint x: 574, startPoint y: 199, endPoint x: 499, endPoint y: 198, distance: 75.3
click at [500, 198] on section "Conheça o RIOgaleão Cargo Valuable Heavy & Outsize Heavy & Outsize Temperature …" at bounding box center [306, 255] width 613 height 296
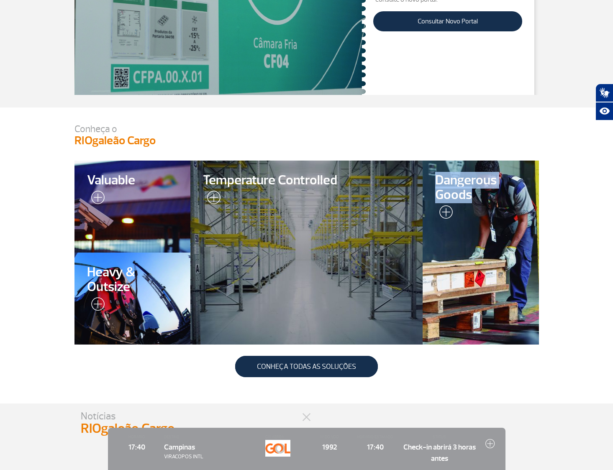
copy link "Dangerous Goods"
drag, startPoint x: 558, startPoint y: 189, endPoint x: 551, endPoint y: 188, distance: 7.6
click at [558, 189] on section "Conheça o RIOgaleão Cargo Valuable Heavy & Outsize Heavy & Outsize Temperature …" at bounding box center [306, 255] width 613 height 296
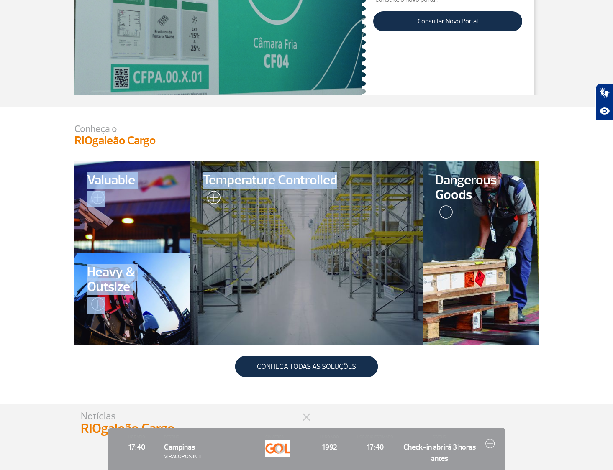
drag, startPoint x: 307, startPoint y: 178, endPoint x: 347, endPoint y: 174, distance: 39.9
click at [350, 175] on section "Conheça o RIOgaleão Cargo Valuable Heavy & Outsize Heavy & Outsize Temperature …" at bounding box center [306, 257] width 464 height 267
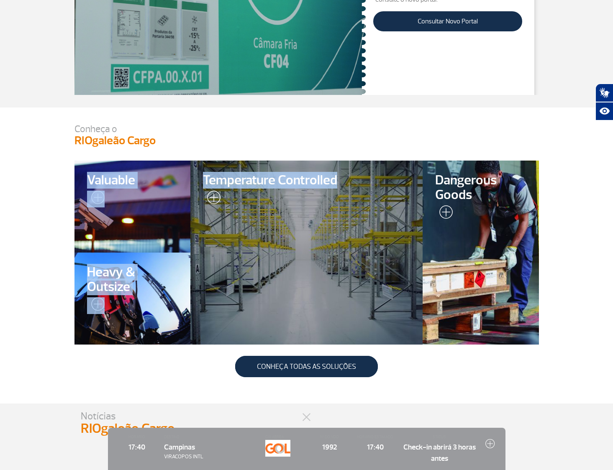
copy section "RIOgaleão Cargo Valuable Heavy & Outsize Heavy & Outsize Temperature Controlled"
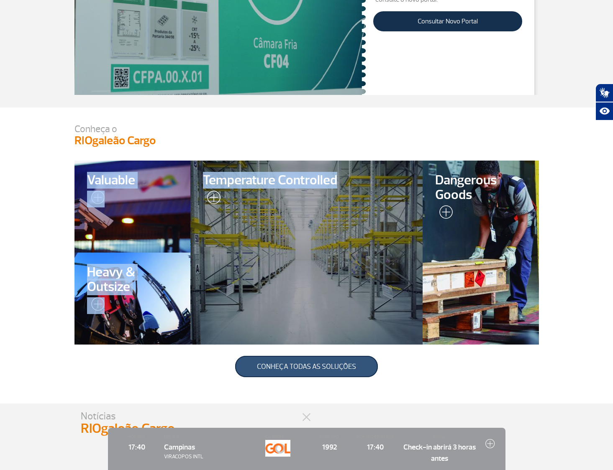
drag, startPoint x: 417, startPoint y: 365, endPoint x: 258, endPoint y: 368, distance: 158.9
click at [255, 369] on div "CONHEÇA TODAS AS SOLUÇÕES" at bounding box center [306, 376] width 464 height 30
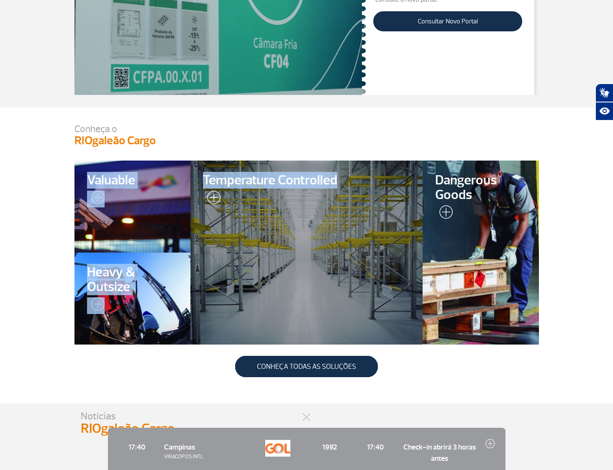
copy link "CONHEÇA TODAS AS SOLUÇÕES"
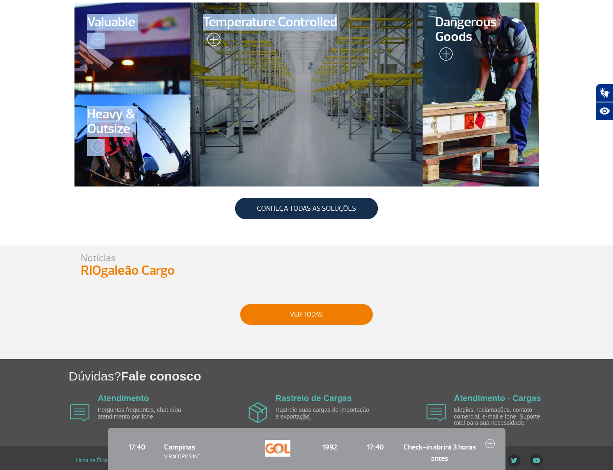
scroll to position [303, 0]
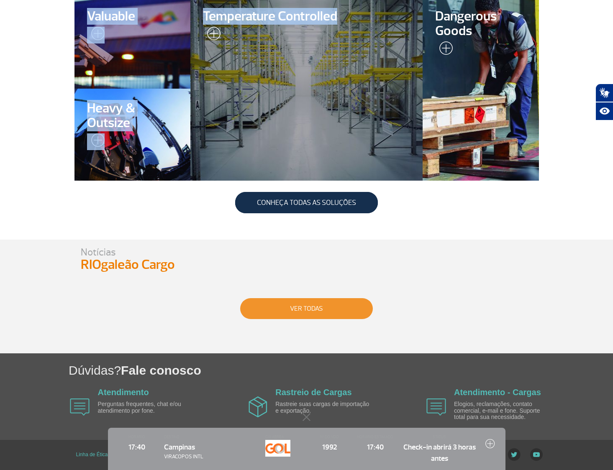
click at [353, 306] on button "VER TODAS" at bounding box center [306, 308] width 133 height 21
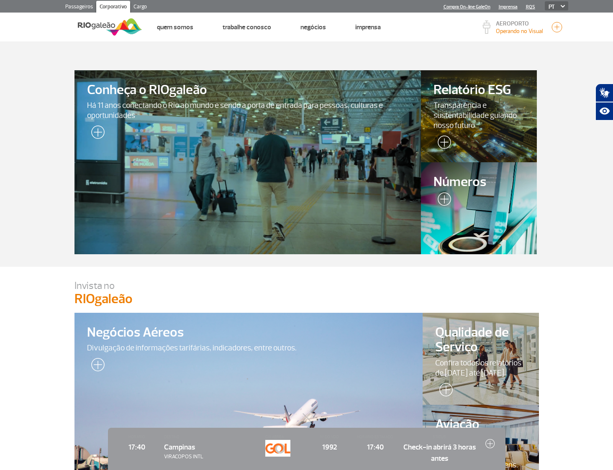
click at [144, 5] on link "Cargo" at bounding box center [140, 7] width 20 height 13
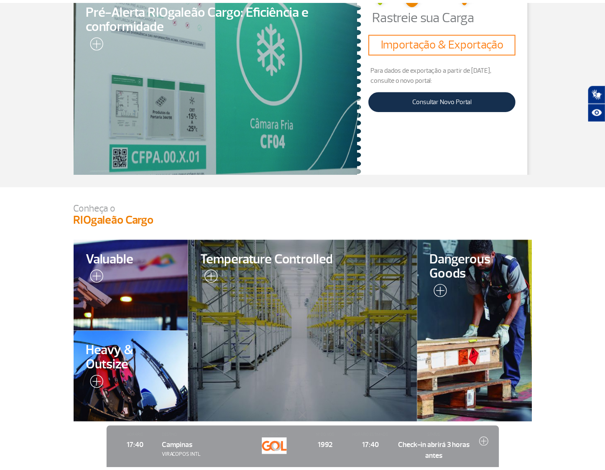
scroll to position [303, 0]
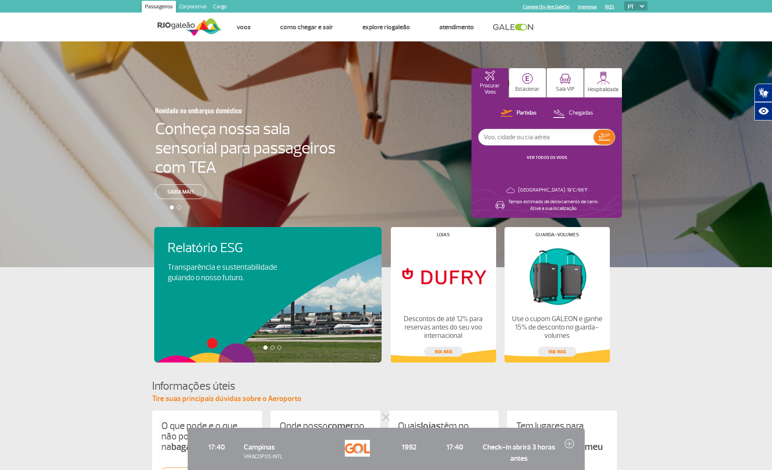
click at [225, 8] on link "Cargo" at bounding box center [220, 7] width 20 height 13
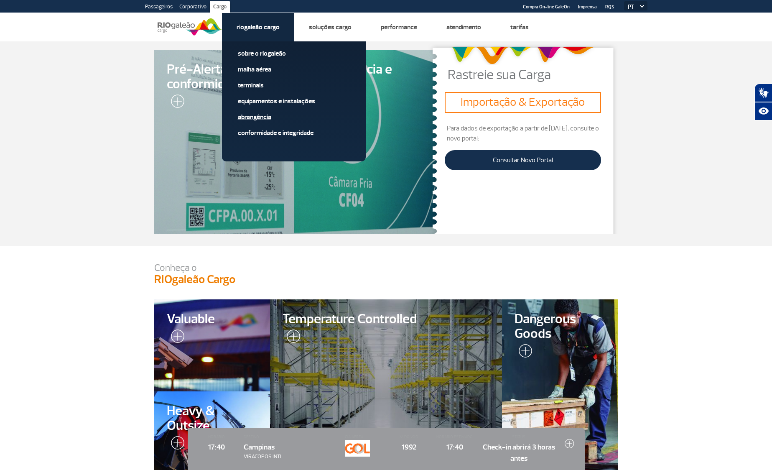
click at [264, 118] on link "Abrangência" at bounding box center [294, 116] width 112 height 9
click at [266, 115] on link "Abrangência" at bounding box center [294, 116] width 112 height 9
click at [263, 116] on link "Abrangência" at bounding box center [294, 116] width 112 height 9
click at [265, 116] on link "Abrangência" at bounding box center [294, 116] width 112 height 9
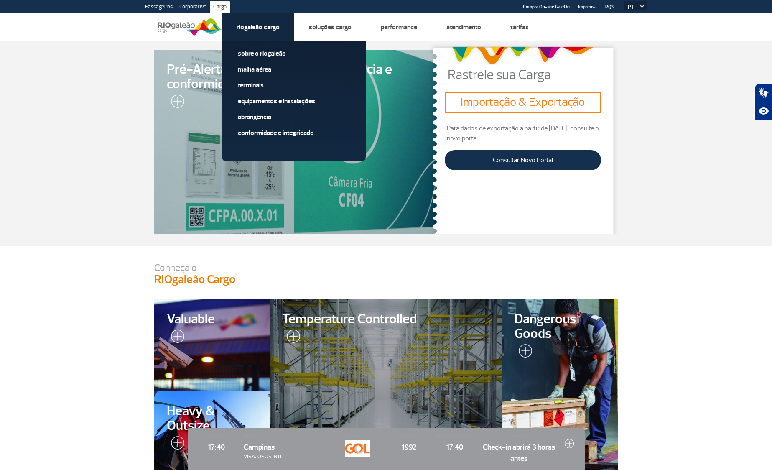
click at [262, 115] on link "Abrangência" at bounding box center [294, 116] width 112 height 9
click at [264, 132] on link "Conformidade e Integridade" at bounding box center [294, 132] width 112 height 9
click at [271, 131] on link "Conformidade e Integridade" at bounding box center [294, 132] width 112 height 9
drag, startPoint x: 271, startPoint y: 131, endPoint x: 275, endPoint y: 130, distance: 4.8
click at [271, 131] on link "Conformidade e Integridade" at bounding box center [294, 132] width 112 height 9
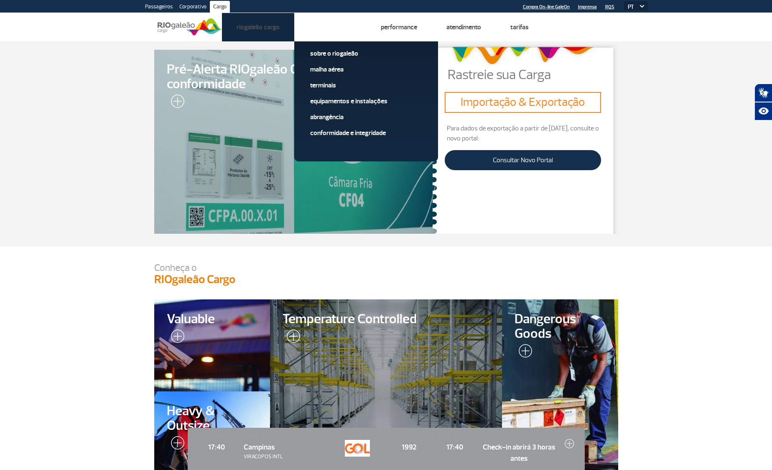
click at [0, 0] on link "Conformidade e Integridade" at bounding box center [0, 0] width 0 height 0
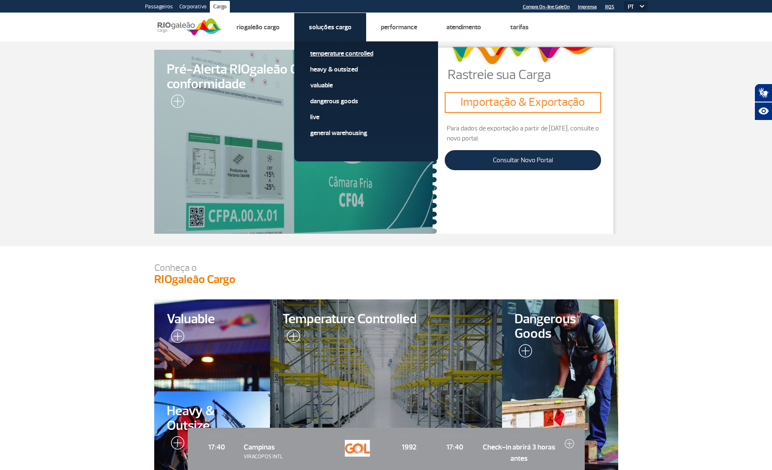
click at [333, 52] on link "Temperature Controlled" at bounding box center [366, 53] width 112 height 9
click at [335, 51] on link "Temperature Controlled" at bounding box center [366, 53] width 112 height 9
click at [337, 51] on link "Temperature Controlled" at bounding box center [366, 53] width 112 height 9
